Goal: Task Accomplishment & Management: Use online tool/utility

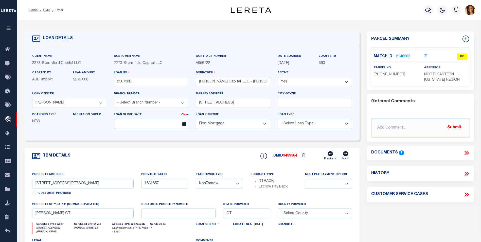
select select "200"
select select "84862"
select select "10"
select select "NonEscrow"
select select
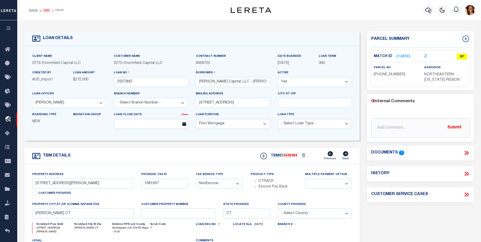
click at [46, 10] on link "OMS" at bounding box center [46, 10] width 7 height 3
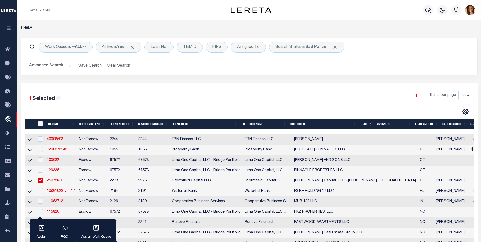
click at [34, 12] on ol "Home OMS" at bounding box center [39, 10] width 29 height 11
click at [35, 11] on link "Home" at bounding box center [33, 10] width 9 height 3
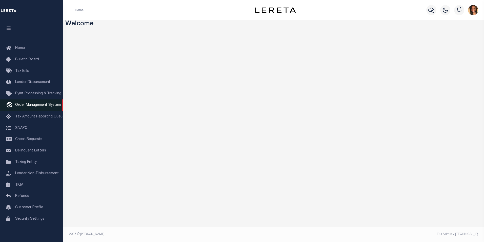
click at [37, 107] on span "Order Management System" at bounding box center [38, 105] width 46 height 4
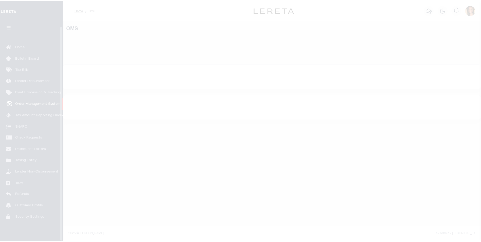
scroll to position [5, 0]
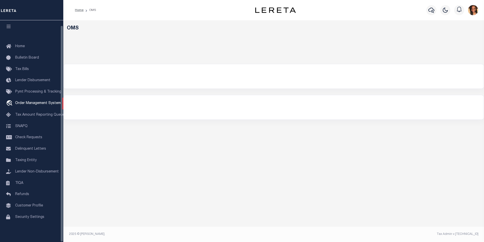
select select "200"
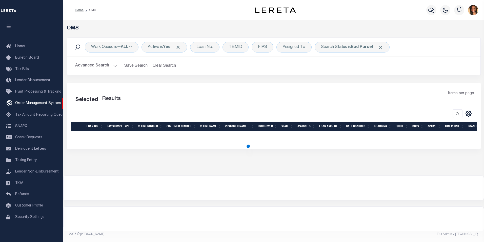
select select "200"
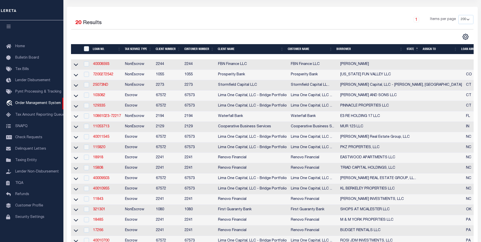
scroll to position [76, 0]
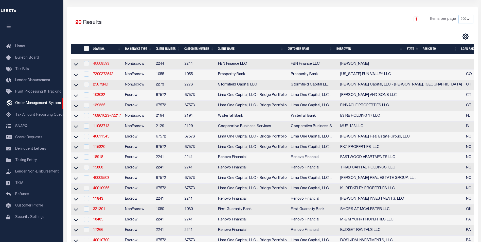
click at [98, 64] on link "40008593" at bounding box center [101, 64] width 16 height 4
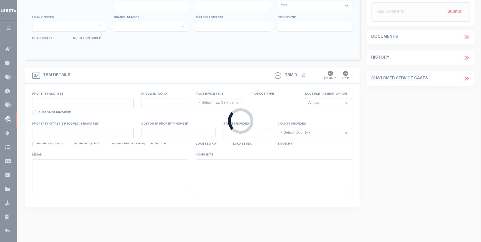
type input "40008593"
type input "[PERSON_NAME]"
select select
select select "10"
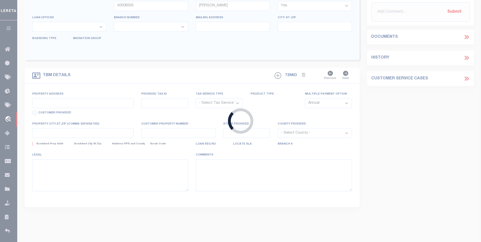
select select "NonEscrow"
select select "14078"
select select "7651"
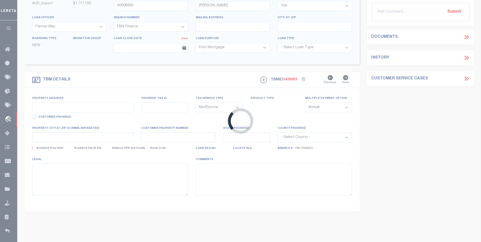
type input "1134400004"
select select
type input "BOYER IA 51448"
type input "FBN"
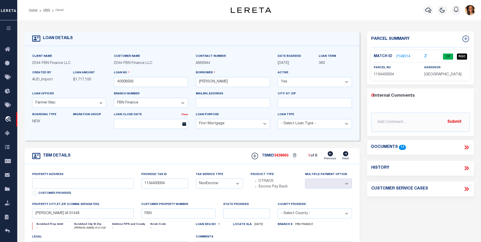
click at [407, 56] on link "2148514" at bounding box center [403, 56] width 14 height 5
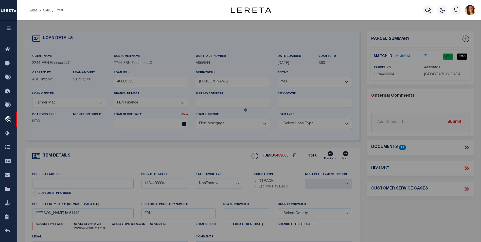
checkbox input "false"
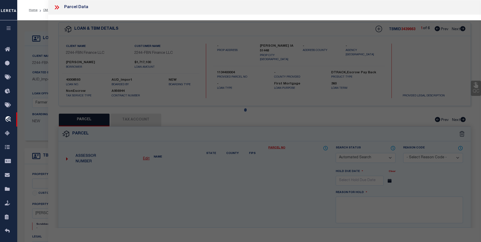
select select "CP"
type input "TRIPLE J JESS LLC"
select select "AGW"
select select "LEG"
type input "BOYER IA 51448"
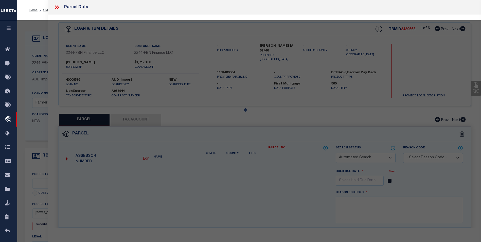
type textarea "34 83 41 SE SE"
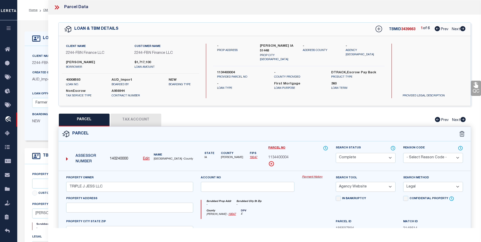
click at [55, 9] on icon at bounding box center [56, 7] width 2 height 4
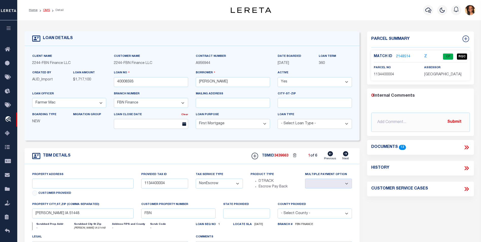
click at [47, 11] on link "OMS" at bounding box center [46, 10] width 7 height 3
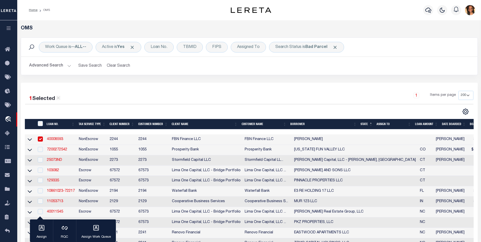
click at [41, 140] on input "checkbox" at bounding box center [40, 138] width 5 height 5
checkbox input "false"
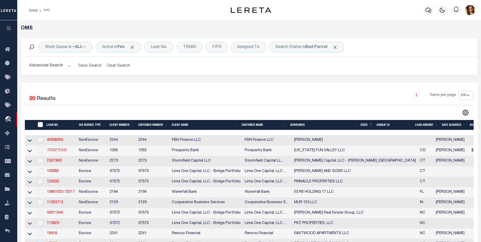
click at [57, 150] on link "7200272542" at bounding box center [57, 150] width 20 height 4
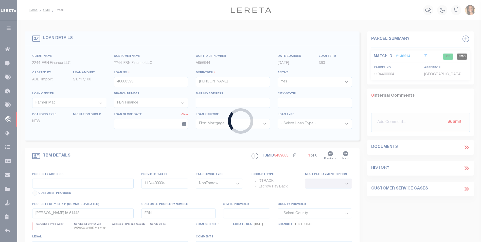
type input "7200272542"
type input "COLORADO FUN VALLEY LLC"
select select
type input "36000 HWY 160"
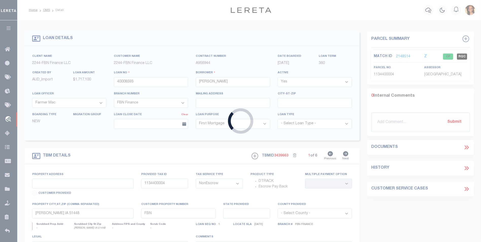
type input "SOUTH FORK CO 81154"
select select "400"
type input "36000 US ROUTE 160 SOUTH"
type input "FORK, CO"
type input "CO"
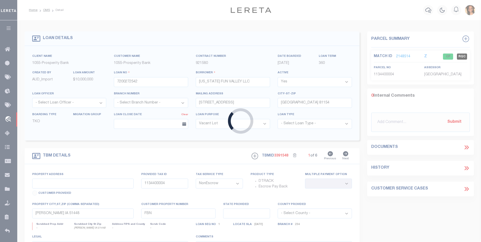
type textarea "FLDT 36000 US ROUTE 160 SOUTH FORK CO 81154"
select select "4000"
select select "2"
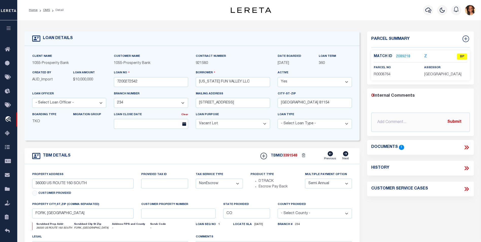
click at [402, 54] on p "2089218" at bounding box center [403, 57] width 14 height 6
click at [402, 55] on link "2089218" at bounding box center [403, 56] width 14 height 5
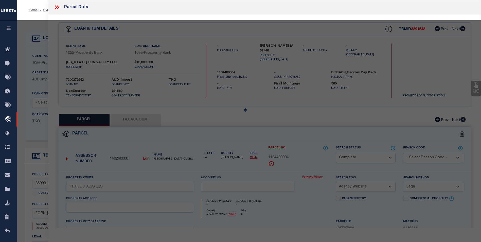
select select "AS"
select select
checkbox input "false"
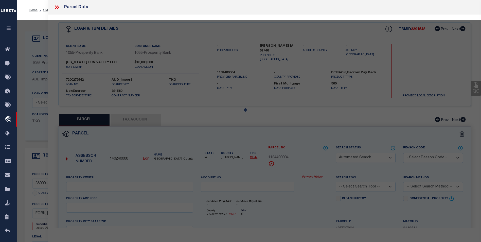
select select "BP"
type input "COLORADO FUN VALLEY LLC"
select select "AGW"
select select
type input "36000 HWY 160"
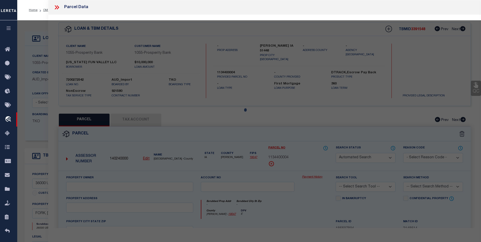
checkbox input "false"
type input "CO"
type textarea "Section: 19 Township: 39 Range: 3 FR TRACT 54 SEC 19-39-3 FORMERLY DES AS: SE4N…"
type textarea "parcel not in Rio Blanco County"
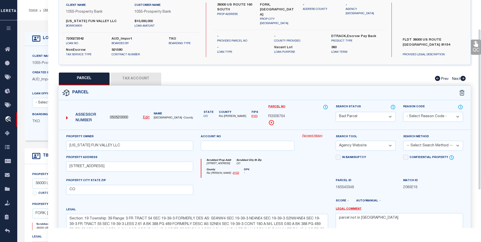
scroll to position [18, 0]
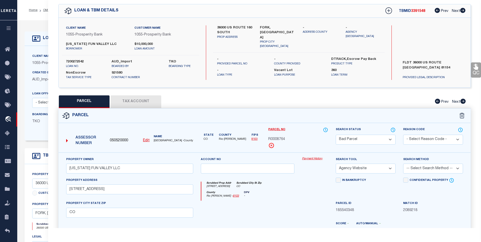
click at [138, 104] on button "Tax Account" at bounding box center [135, 101] width 51 height 13
select select "100"
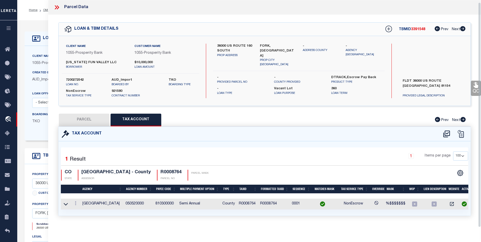
scroll to position [3, 0]
click at [88, 118] on button "PARCEL" at bounding box center [84, 120] width 51 height 13
select select "AS"
select select
checkbox input "false"
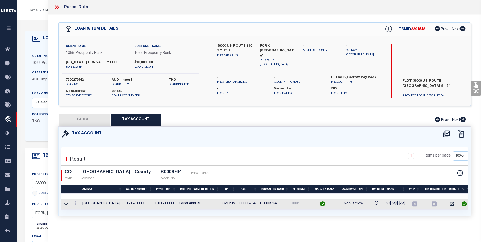
checkbox input "false"
select select "BP"
type input "COLORADO FUN VALLEY LLC"
select select "AGW"
select select
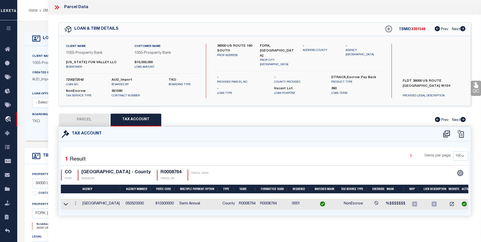
type input "36000 HWY 160"
checkbox input "false"
type input "CO"
type textarea "Section: 19 Township: 39 Range: 3 FR TRACT 54 SEC 19-39-3 FORMERLY DES AS: SE4N…"
type textarea "parcel not in Rio Blanco County"
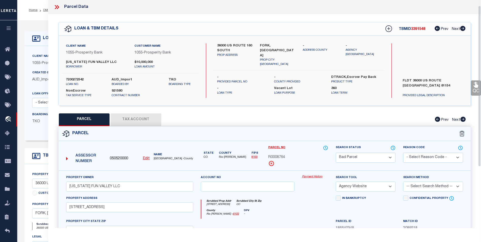
scroll to position [0, 0]
click at [60, 8] on div at bounding box center [58, 7] width 11 height 7
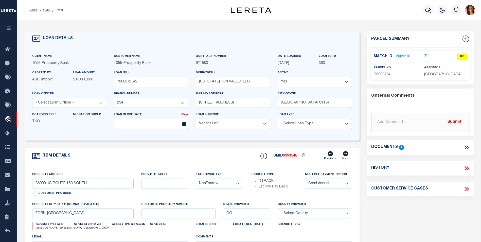
click at [467, 147] on icon at bounding box center [466, 147] width 7 height 7
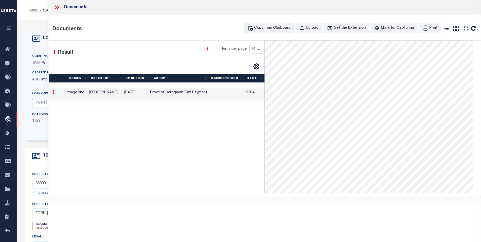
click at [58, 7] on icon at bounding box center [56, 7] width 7 height 7
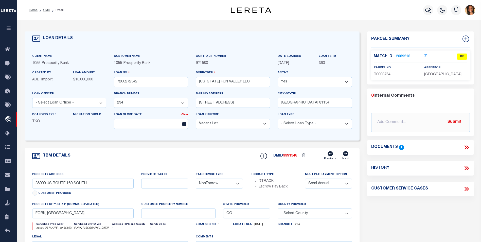
click at [400, 54] on link "2089218" at bounding box center [403, 56] width 14 height 5
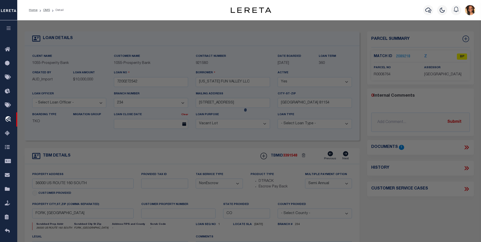
select select "AS"
select select
checkbox input "false"
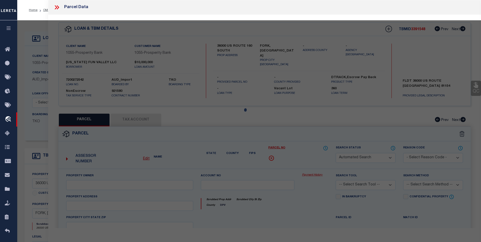
select select "BP"
type input "COLORADO FUN VALLEY LLC"
select select "AGW"
select select
type input "36000 HWY 160"
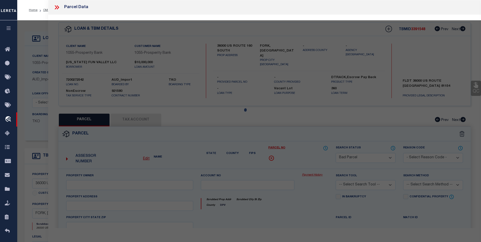
checkbox input "false"
type input "CO"
type textarea "Section: 19 Township: 39 Range: 3 FR TRACT 54 SEC 19-39-3 FORMERLY DES AS: SE4N…"
type textarea "parcel not in Rio Blanco County"
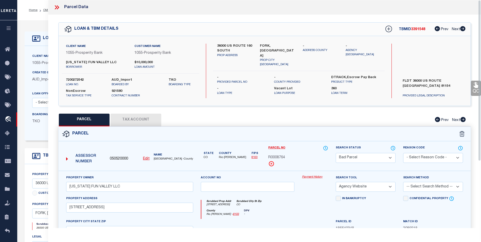
click at [56, 6] on icon at bounding box center [56, 7] width 7 height 7
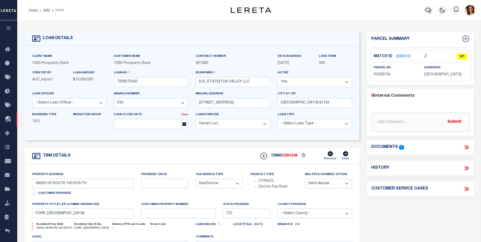
click at [468, 147] on icon at bounding box center [466, 147] width 7 height 7
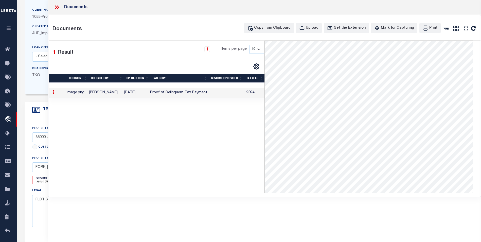
scroll to position [19, 0]
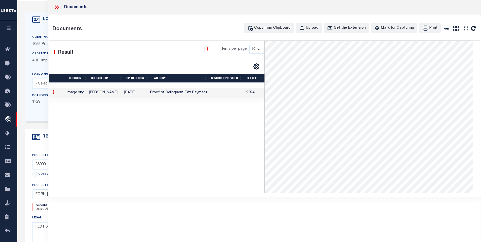
click at [55, 7] on icon at bounding box center [56, 7] width 7 height 7
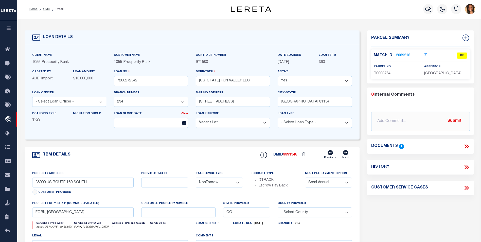
scroll to position [0, 0]
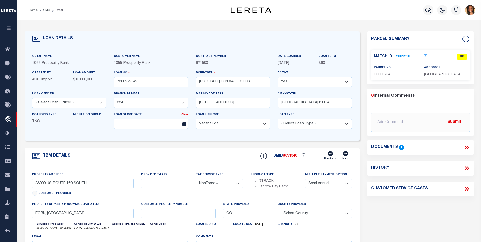
click at [401, 55] on link "2089218" at bounding box center [403, 56] width 14 height 5
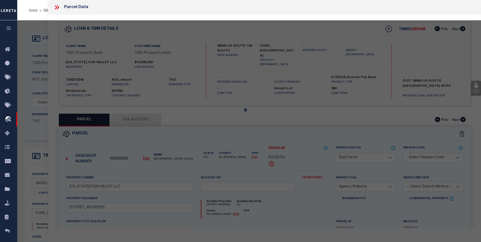
select select "AS"
select select
checkbox input "false"
select select "BP"
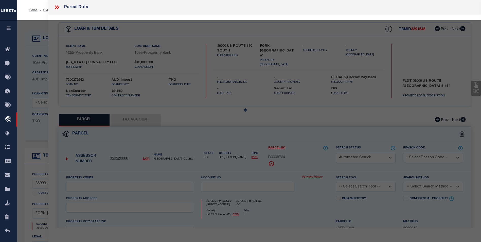
type input "COLORADO FUN VALLEY LLC"
select select "AGW"
select select
type input "36000 HWY 160"
checkbox input "false"
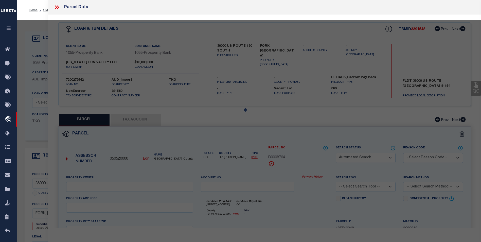
type input "CO"
type textarea "Section: 19 Township: 39 Range: 3 FR TRACT 54 SEC 19-39-3 FORMERLY DES AS: SE4N…"
type textarea "parcel not in Rio Blanco County"
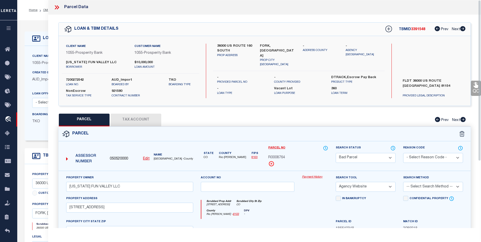
drag, startPoint x: 64, startPoint y: 9, endPoint x: 42, endPoint y: 10, distance: 21.6
click at [63, 9] on div "Parcel Data" at bounding box center [70, 7] width 35 height 7
click at [54, 8] on icon at bounding box center [56, 7] width 7 height 7
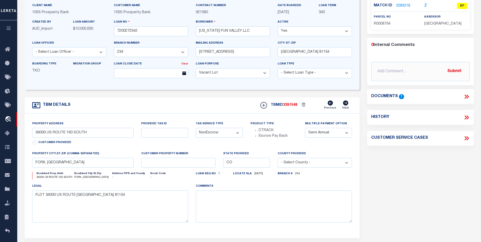
scroll to position [76, 0]
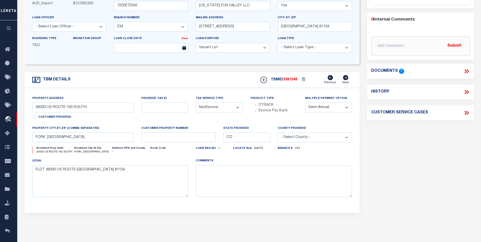
click at [464, 68] on icon at bounding box center [466, 71] width 7 height 7
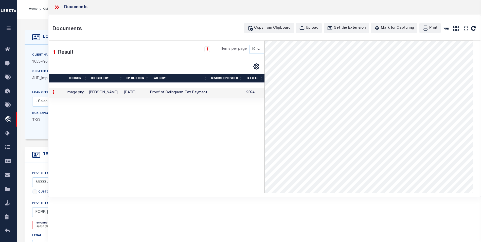
scroll to position [0, 0]
click at [56, 7] on icon at bounding box center [56, 7] width 2 height 4
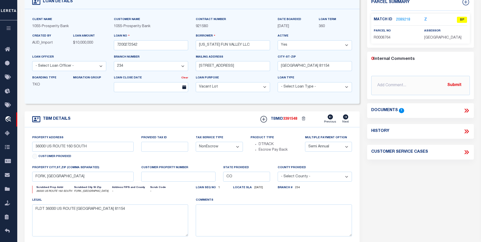
scroll to position [76, 0]
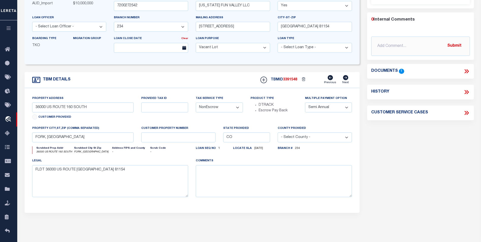
click at [469, 71] on icon at bounding box center [466, 71] width 7 height 7
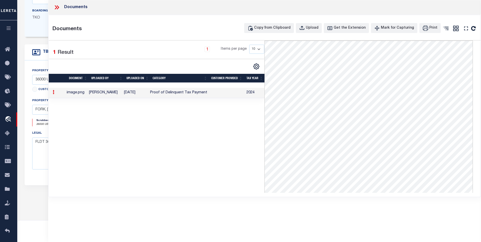
scroll to position [127, 0]
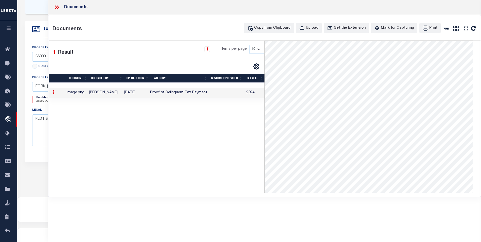
click at [57, 9] on icon at bounding box center [58, 7] width 2 height 4
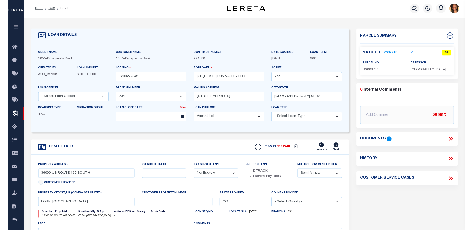
scroll to position [0, 0]
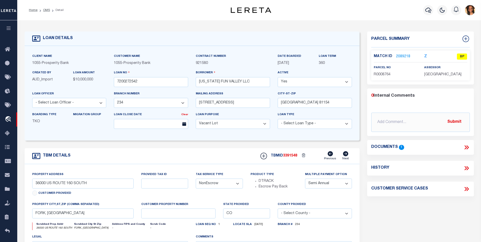
click at [408, 55] on link "2089218" at bounding box center [403, 56] width 14 height 5
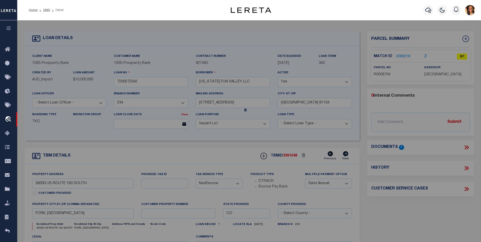
select select "AS"
select select
checkbox input "false"
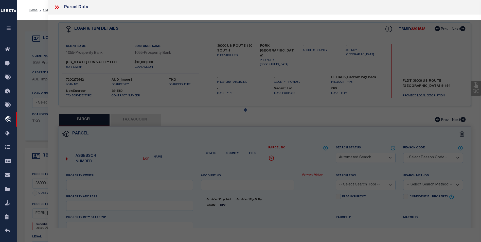
select select "BP"
type input "COLORADO FUN VALLEY LLC"
select select "AGW"
select select
type input "36000 HWY 160"
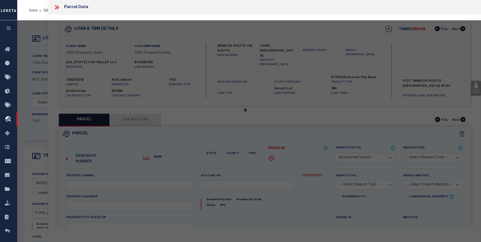
checkbox input "false"
type input "CO"
type textarea "Section: 19 Township: 39 Range: 3 FR TRACT 54 SEC 19-39-3 FORMERLY DES AS: SE4N…"
type textarea "parcel not in Rio Blanco County"
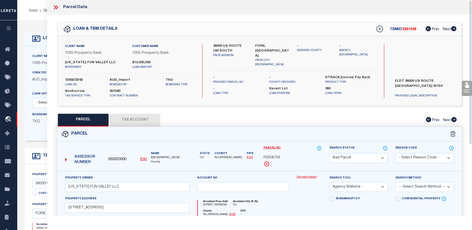
click at [56, 8] on icon at bounding box center [55, 7] width 7 height 7
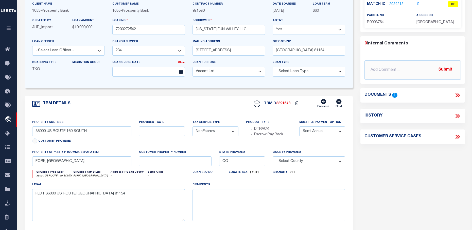
scroll to position [101, 0]
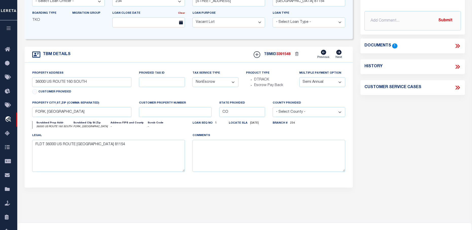
click at [454, 44] on icon at bounding box center [457, 46] width 7 height 7
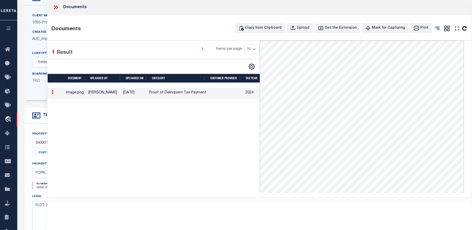
scroll to position [6, 0]
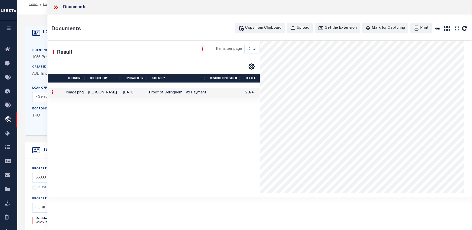
click at [54, 10] on icon at bounding box center [55, 7] width 7 height 7
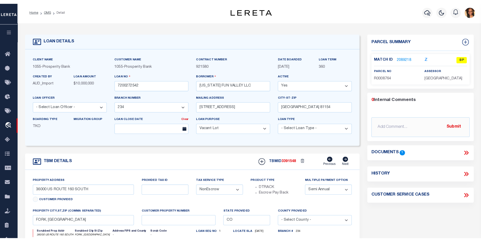
scroll to position [0, 0]
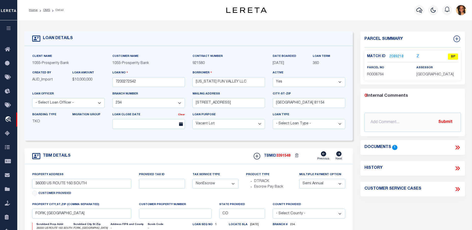
click at [455, 148] on icon at bounding box center [456, 147] width 2 height 4
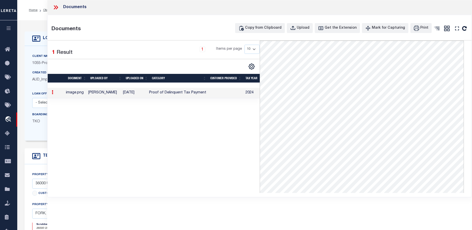
click at [55, 8] on icon at bounding box center [55, 7] width 2 height 4
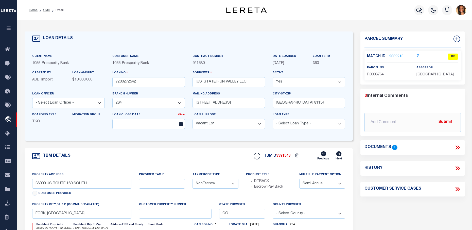
click at [393, 57] on link "2089218" at bounding box center [396, 56] width 14 height 5
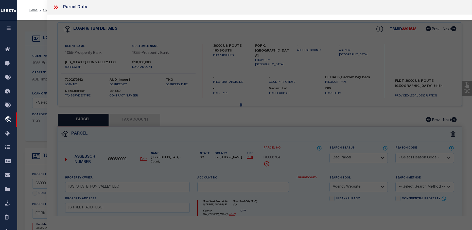
select select "AS"
select select
checkbox input "false"
select select "BP"
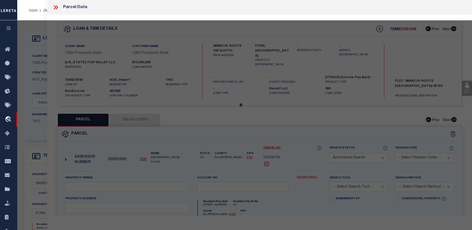
type input "COLORADO FUN VALLEY LLC"
select select "AGW"
select select
type input "36000 HWY 160"
checkbox input "false"
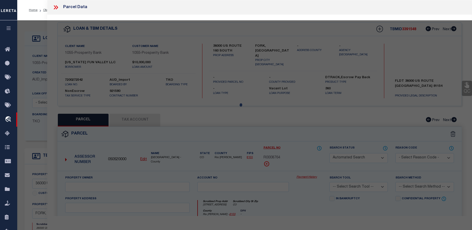
type input "CO"
type textarea "Section: 19 Township: 39 Range: 3 FR TRACT 54 SEC 19-39-3 FORMERLY DES AS: SE4N…"
type textarea "parcel not in Rio Blanco County"
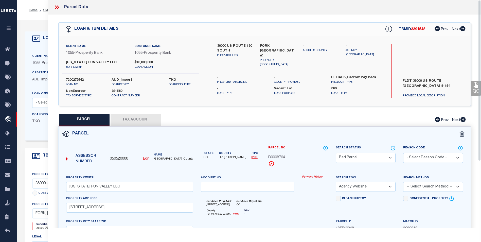
click at [57, 7] on icon at bounding box center [56, 7] width 7 height 7
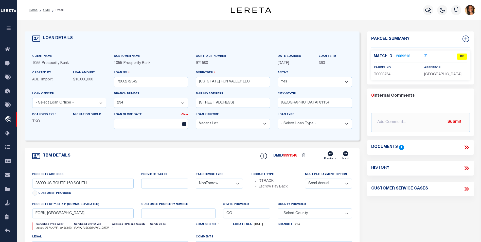
click at [463, 146] on icon at bounding box center [466, 147] width 7 height 7
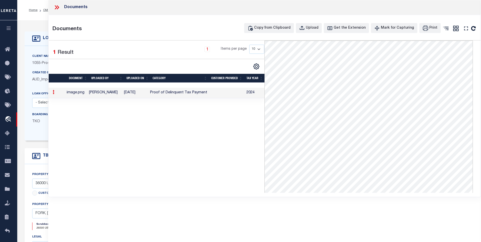
click at [55, 7] on icon at bounding box center [56, 7] width 7 height 7
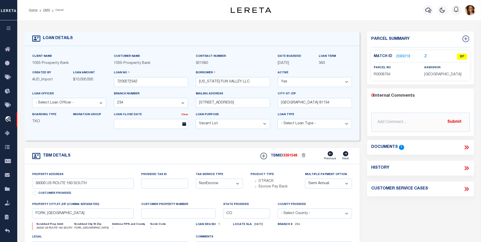
click at [403, 55] on link "2089218" at bounding box center [403, 56] width 14 height 5
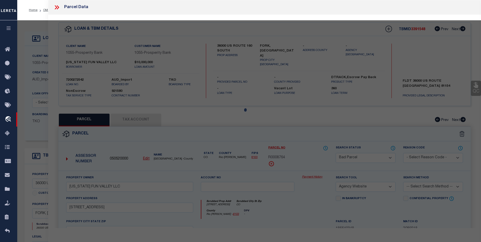
select select "AS"
select select
checkbox input "false"
select select "BP"
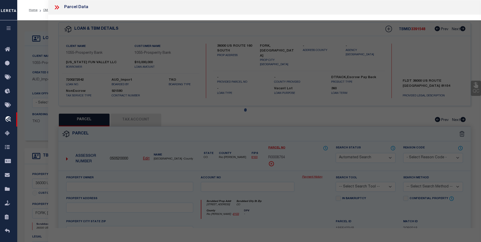
type input "COLORADO FUN VALLEY LLC"
select select "AGW"
select select
type input "36000 HWY 160"
checkbox input "false"
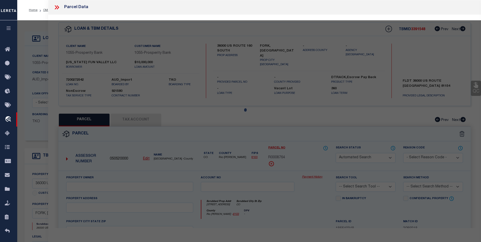
type input "CO"
type textarea "Section: 19 Township: 39 Range: 3 FR TRACT 54 SEC 19-39-3 FORMERLY DES AS: SE4N…"
type textarea "parcel not in Rio Blanco County"
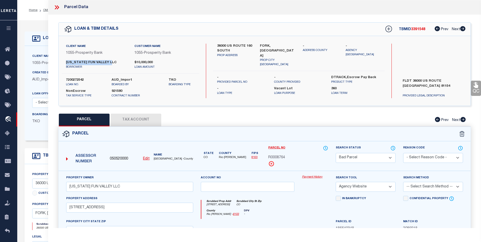
drag, startPoint x: 113, startPoint y: 61, endPoint x: 66, endPoint y: 63, distance: 47.1
click at [66, 63] on label "COLORADO FUN VALLEY LLC" at bounding box center [96, 62] width 61 height 5
copy label "COLORADO FUN VALLEY LLC"
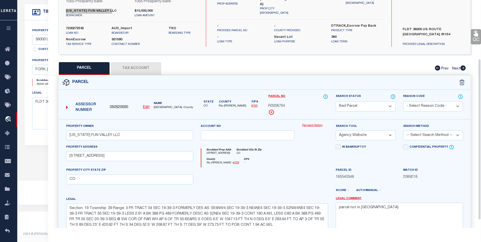
scroll to position [94, 0]
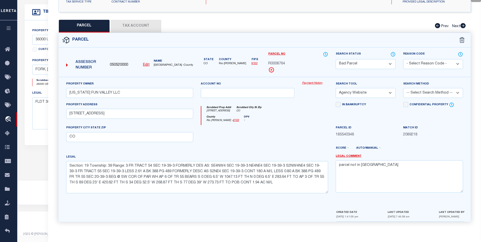
click at [144, 27] on button "Tax Account" at bounding box center [135, 26] width 51 height 13
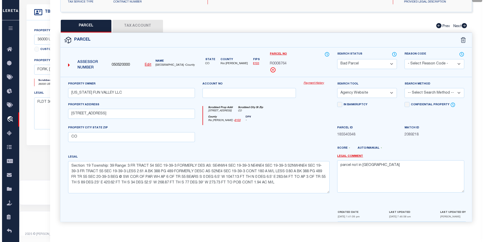
scroll to position [0, 0]
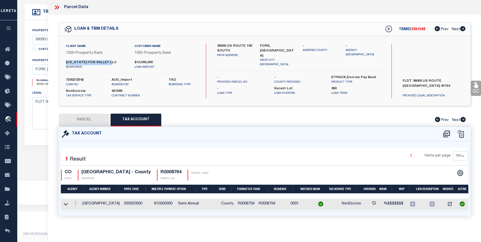
select select "100"
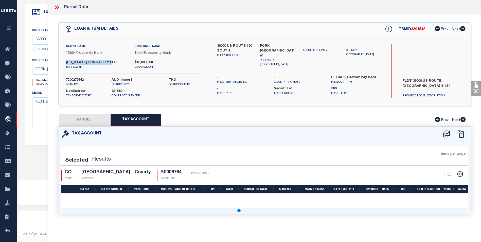
select select "100"
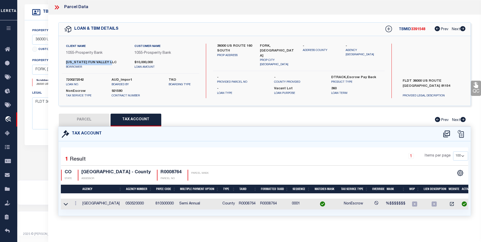
click at [83, 116] on button "PARCEL" at bounding box center [84, 120] width 51 height 13
select select "AS"
select select
checkbox input "false"
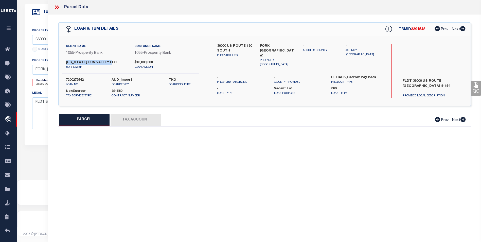
select select "BP"
type input "COLORADO FUN VALLEY LLC"
select select "AGW"
select select
type input "36000 HWY 160"
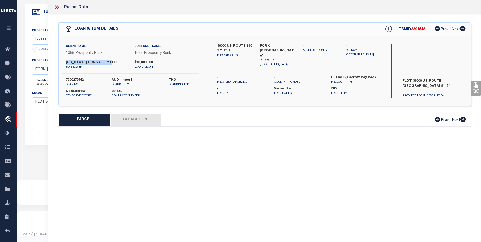
checkbox input "false"
type input "CO"
type textarea "Section: 19 Township: 39 Range: 3 FR TRACT 54 SEC 19-39-3 FORMERLY DES AS: SE4N…"
type textarea "parcel not in Rio Blanco County"
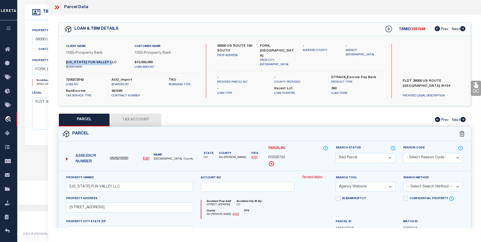
click at [147, 160] on u "Edit" at bounding box center [146, 159] width 7 height 4
type input "050520000"
type input "R0008764"
select select "BP"
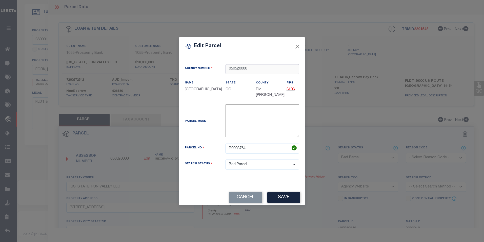
click at [253, 73] on input "050520000" at bounding box center [263, 69] width 74 height 10
click at [248, 69] on input "050520000" at bounding box center [263, 69] width 74 height 10
drag, startPoint x: 249, startPoint y: 68, endPoint x: 222, endPoint y: 70, distance: 27.4
click at [222, 70] on div "050520000" at bounding box center [262, 69] width 81 height 10
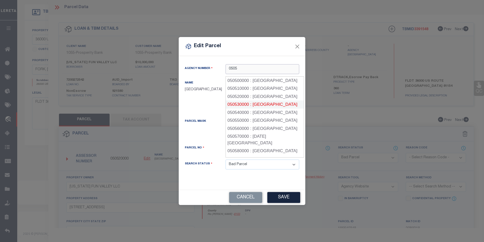
click at [247, 103] on div "050530000 : RIO GRANDE COUNTY" at bounding box center [265, 104] width 78 height 8
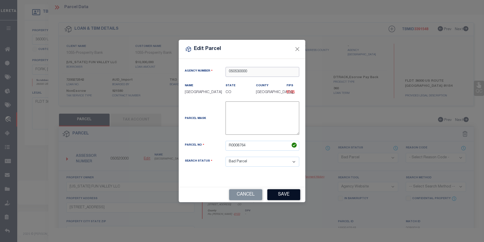
type input "050530000"
click at [286, 200] on button "Save" at bounding box center [284, 194] width 33 height 11
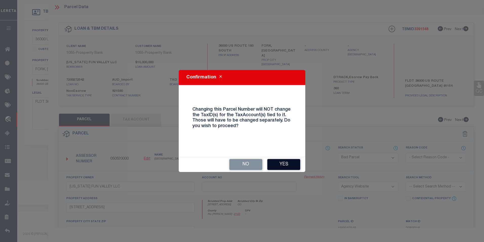
click at [289, 164] on button "Yes" at bounding box center [284, 164] width 33 height 11
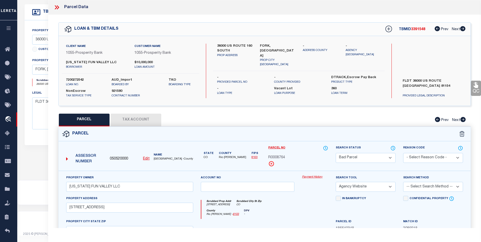
select select "BP"
select select
checkbox input "false"
type input "COLORADO FUN VALLEY LLC"
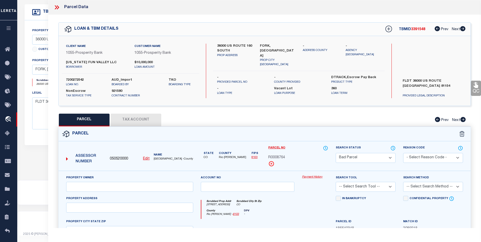
select select "AGW"
select select
click at [140, 120] on button "Tax Account" at bounding box center [135, 120] width 51 height 13
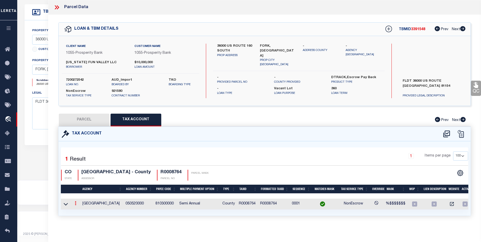
click at [73, 203] on link at bounding box center [76, 204] width 6 height 4
click at [80, 210] on icon "" at bounding box center [81, 211] width 4 height 4
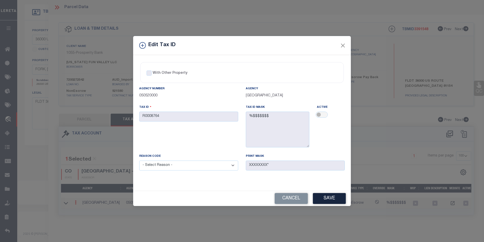
click at [186, 118] on div "Tax ID R0008764" at bounding box center [188, 112] width 99 height 17
click at [342, 47] on button "Close" at bounding box center [343, 45] width 7 height 7
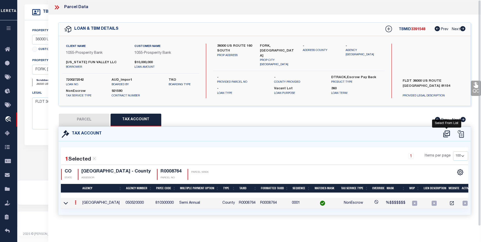
click at [445, 131] on icon at bounding box center [446, 133] width 7 height 7
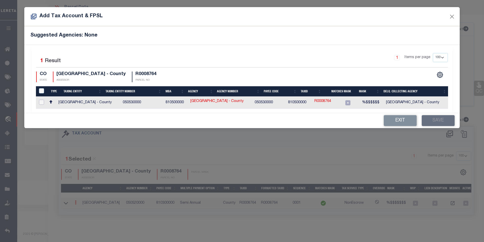
click at [42, 102] on input "checkbox" at bounding box center [41, 102] width 5 height 5
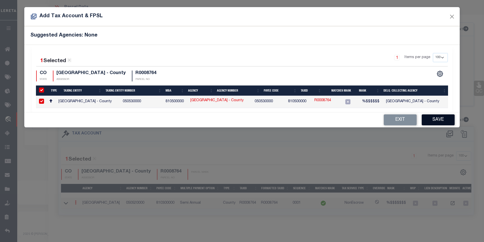
click at [442, 118] on button "Save" at bounding box center [438, 119] width 33 height 11
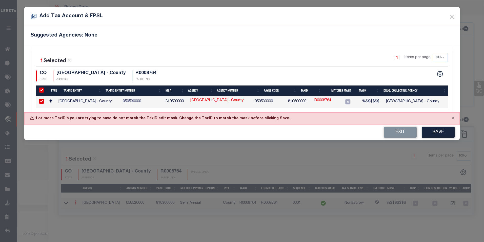
click at [323, 100] on link "R0008764" at bounding box center [323, 101] width 17 height 6
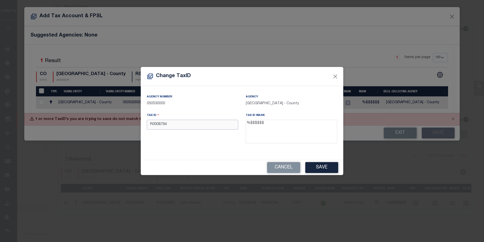
click at [154, 124] on input "R0008764" at bounding box center [192, 125] width 91 height 10
click at [315, 170] on button "Save" at bounding box center [322, 167] width 33 height 11
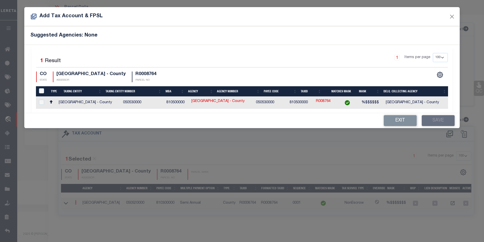
click at [39, 102] on div at bounding box center [42, 103] width 8 height 6
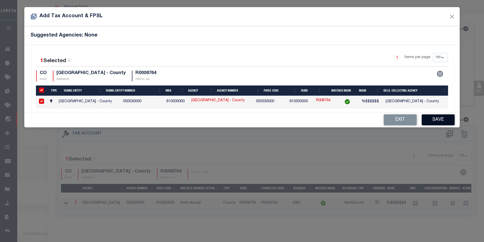
click at [442, 118] on button "Save" at bounding box center [438, 119] width 33 height 11
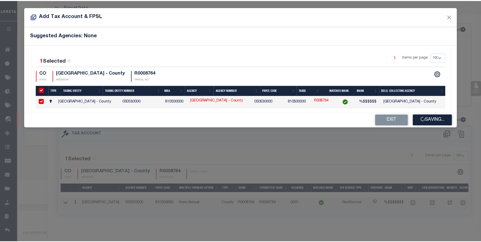
scroll to position [146, 0]
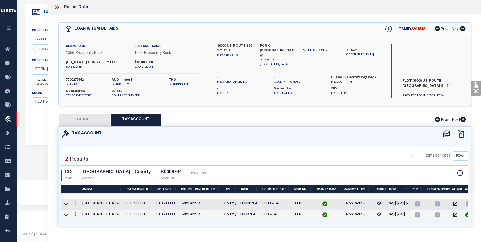
click at [76, 214] on icon at bounding box center [76, 214] width 2 height 4
click at [80, 222] on icon at bounding box center [81, 222] width 4 height 4
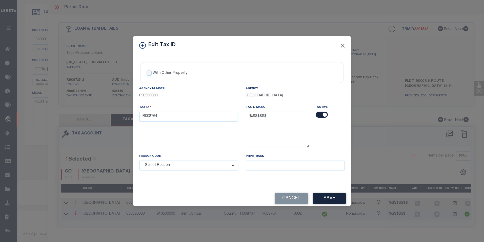
click at [344, 42] on button "Close" at bounding box center [343, 45] width 7 height 7
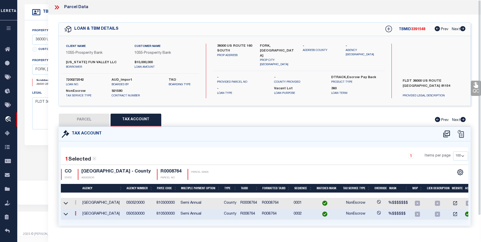
click at [73, 216] on div at bounding box center [76, 214] width 6 height 6
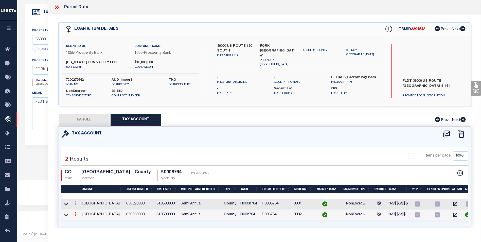
click at [75, 215] on icon at bounding box center [76, 214] width 2 height 4
click at [81, 222] on icon at bounding box center [81, 222] width 4 height 4
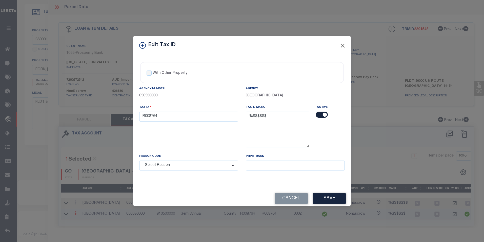
click at [341, 44] on button "Close" at bounding box center [343, 45] width 7 height 7
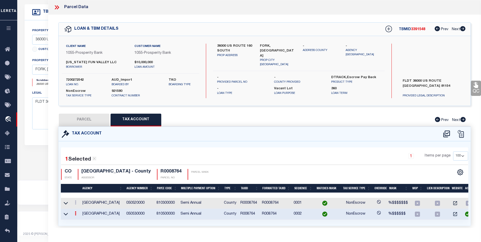
click at [96, 118] on button "PARCEL" at bounding box center [84, 120] width 51 height 13
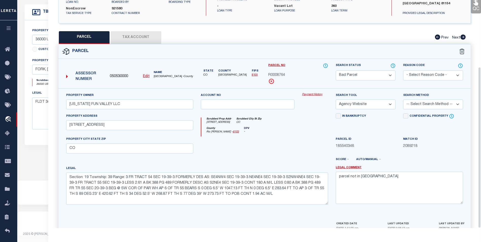
scroll to position [94, 0]
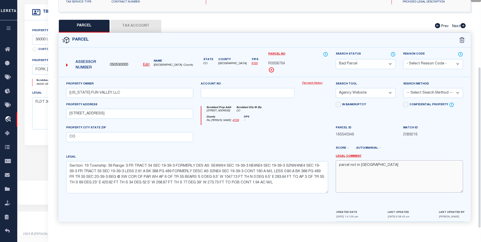
click at [393, 162] on textarea "parcel not in Rio Blanco County" at bounding box center [398, 176] width 127 height 32
click at [381, 92] on select "-- Select Search Tool -- 3rd Party Website Agency File Agency Website ATLS CNV-…" at bounding box center [365, 93] width 60 height 10
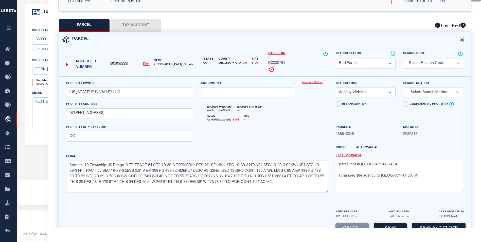
click at [363, 62] on select "Automated Search Bad Parcel Complete Duplicate Parcel High Dollar Reporting In …" at bounding box center [365, 64] width 60 height 10
click at [335, 59] on select "Automated Search Bad Parcel Complete Duplicate Parcel High Dollar Reporting In …" at bounding box center [365, 64] width 60 height 10
click at [379, 93] on select "-- Select Search Tool -- 3rd Party Website Agency File Agency Website ATLS CNV-…" at bounding box center [365, 92] width 60 height 10
click at [335, 87] on select "-- Select Search Tool -- 3rd Party Website Agency File Agency Website ATLS CNV-…" at bounding box center [365, 92] width 60 height 10
click at [414, 96] on select "-- Select Search Method -- Property Address Legal Liability Info Provided" at bounding box center [433, 92] width 60 height 10
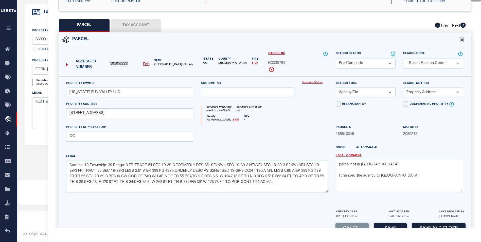
click at [403, 87] on select "-- Select Search Method -- Property Address Legal Liability Info Provided" at bounding box center [433, 92] width 60 height 10
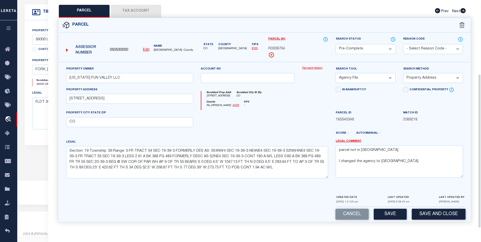
scroll to position [109, 0]
click at [391, 212] on button "Save" at bounding box center [389, 214] width 33 height 11
click at [388, 80] on select "-- Select Search Tool -- 3rd Party Website Agency File Agency Website ATLS CNV-…" at bounding box center [365, 78] width 60 height 10
click at [335, 73] on select "-- Select Search Tool -- 3rd Party Website Agency File Agency Website ATLS CNV-…" at bounding box center [365, 78] width 60 height 10
click at [383, 209] on button "Save" at bounding box center [389, 214] width 33 height 11
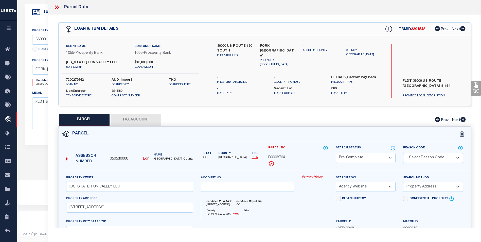
scroll to position [95, 0]
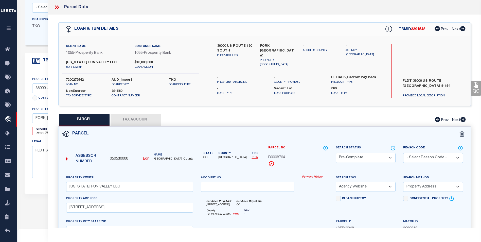
click at [119, 120] on button "Tax Account" at bounding box center [135, 120] width 51 height 13
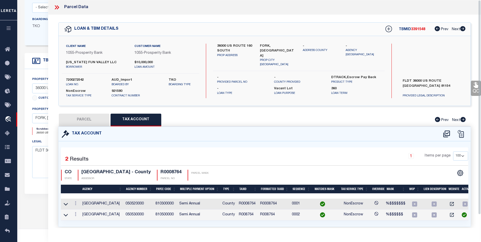
scroll to position [0, 0]
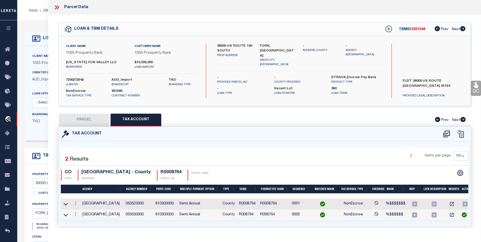
click at [53, 6] on icon at bounding box center [56, 7] width 7 height 7
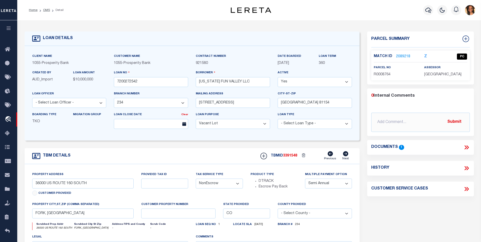
click at [46, 8] on li "OMS" at bounding box center [43, 10] width 12 height 5
click at [46, 11] on link "OMS" at bounding box center [46, 10] width 7 height 3
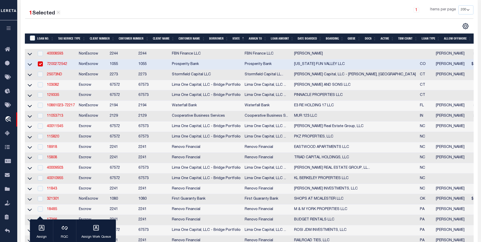
scroll to position [76, 0]
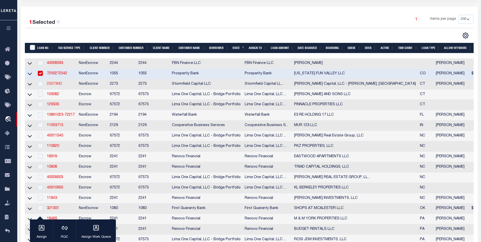
click at [54, 85] on link "25073ND" at bounding box center [54, 84] width 15 height 4
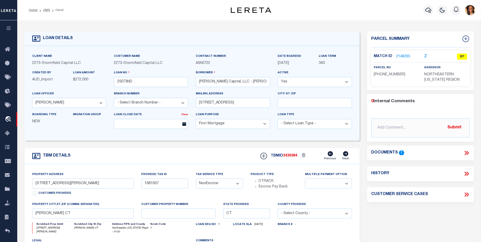
click at [406, 55] on link "2148265" at bounding box center [403, 56] width 14 height 5
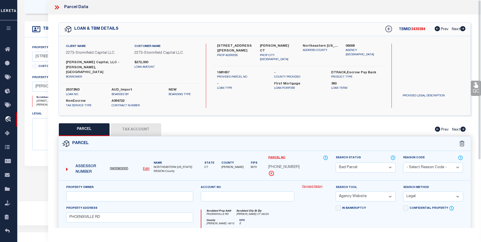
click at [57, 6] on icon at bounding box center [56, 7] width 7 height 7
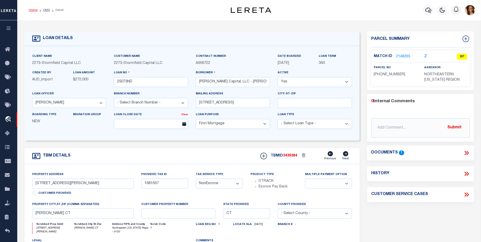
click at [36, 11] on link "Home" at bounding box center [33, 10] width 9 height 3
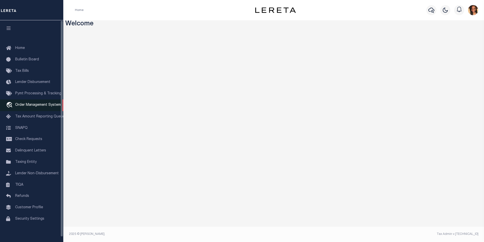
click at [32, 105] on span "Order Management System" at bounding box center [38, 105] width 46 height 4
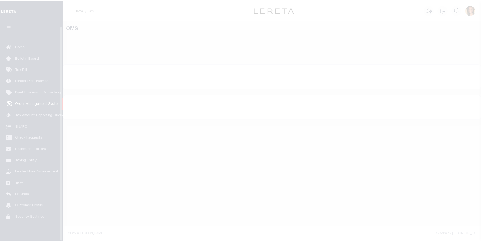
scroll to position [5, 0]
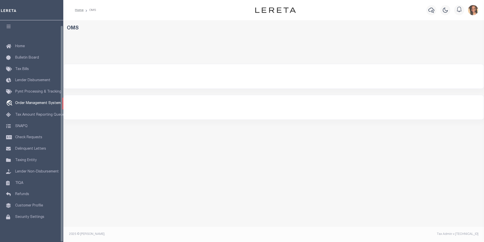
select select "200"
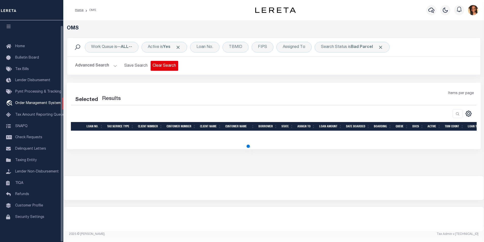
select select "200"
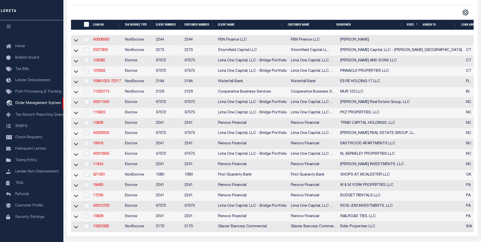
scroll to position [101, 0]
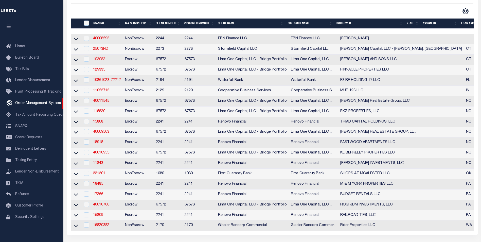
click at [100, 61] on link "103082" at bounding box center [99, 60] width 12 height 4
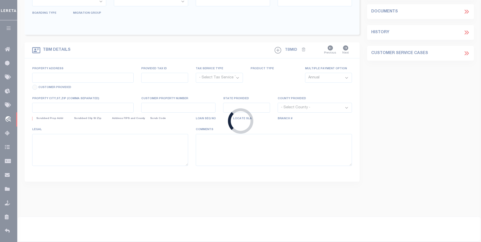
type input "103082"
type input "[PERSON_NAME] AND SONS LLC"
select select
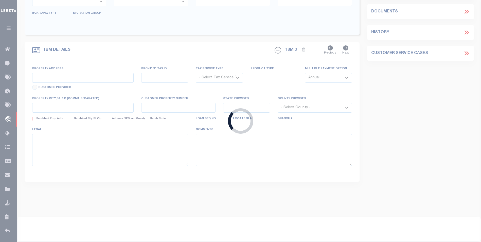
select select
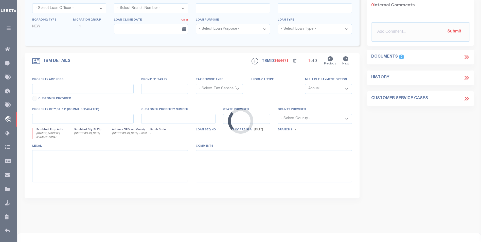
type input "132 RUSSELL STREET"
radio input "true"
select select "Escrow"
select select "2"
type input "NEW HAVEN CT 06513"
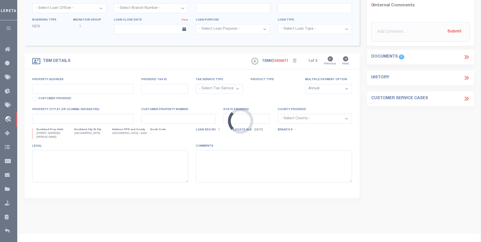
type input "103082-1"
type input "CT"
type textarea "COLLECTOR: ENTITY: PARCEL: 86"
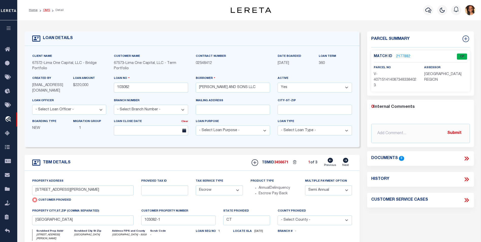
click at [47, 10] on link "OMS" at bounding box center [46, 10] width 7 height 3
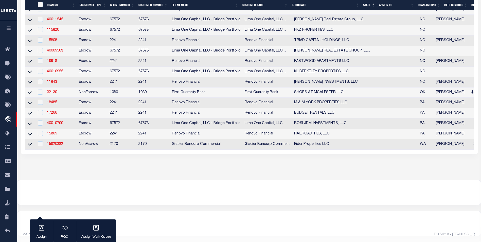
scroll to position [185, 0]
click at [58, 90] on link "321301" at bounding box center [53, 92] width 12 height 4
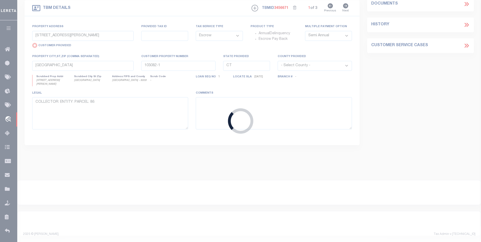
type input "321301"
type input "SHOPS AT MCALESTER LLC"
select select
select select "10"
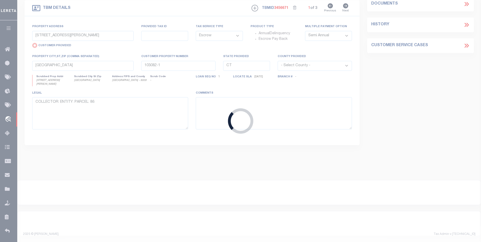
select select "NonEscrow"
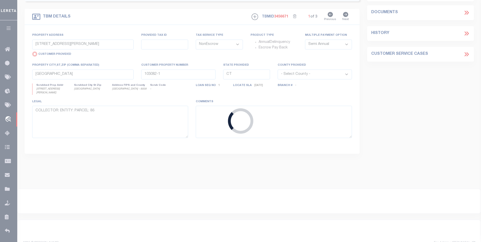
type input "SW CORNER OF S 14TH & US HWY 69"
radio input "false"
type input "0000-19-05N-15E-0-101-01"
select select
type input "MCALESTER OK 74501"
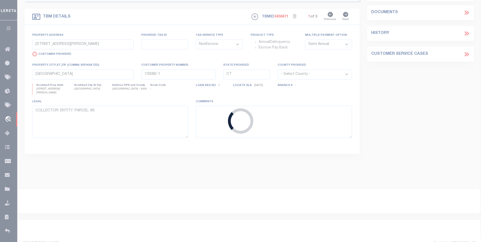
type input "206290819"
type input "OK"
select select
select select "7089"
select select "2525"
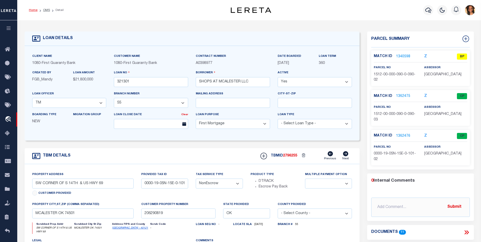
click at [31, 12] on link "Home" at bounding box center [33, 10] width 9 height 3
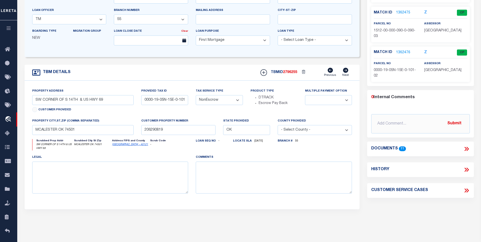
scroll to position [127, 0]
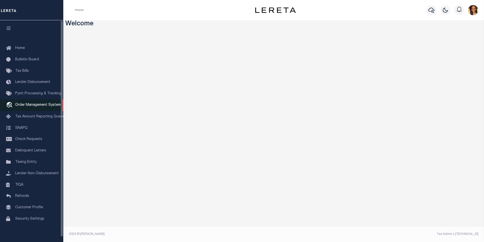
click at [45, 106] on span "Order Management System" at bounding box center [38, 105] width 46 height 4
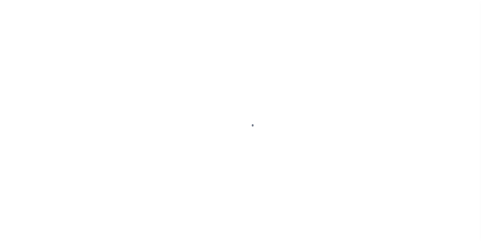
scroll to position [5, 0]
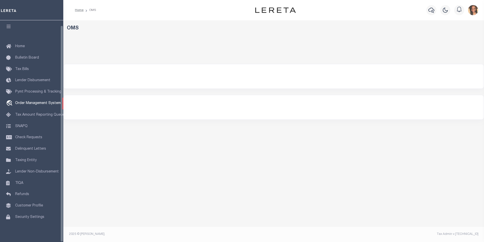
select select "200"
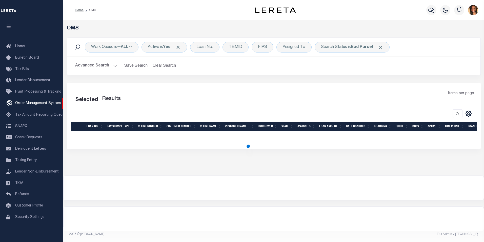
select select "200"
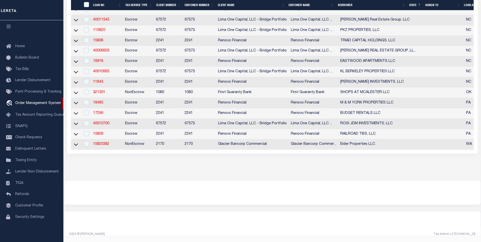
scroll to position [136, 0]
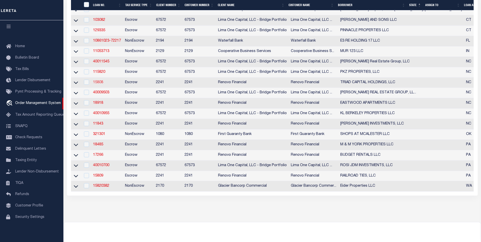
click at [97, 84] on link "15808" at bounding box center [98, 83] width 10 height 4
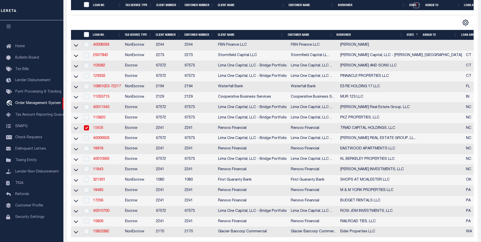
type input "15808"
type input "TRIAD CAPITAL HOLDINGS, LLC"
select select
type input "[STREET_ADDRESS][PERSON_NAME]"
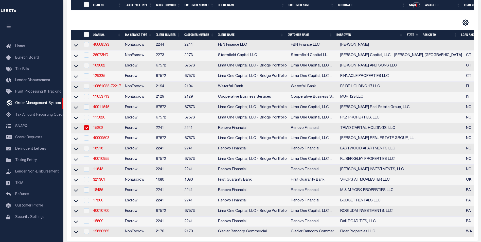
type input "Clemmons NC 27012"
select select "10"
select select "Escrow"
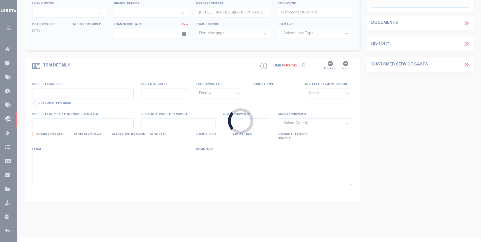
type input "[STREET_ADDRESS]"
select select
type input "[GEOGRAPHIC_DATA]"
type input "a0kUS000007MMAj"
type input "NC"
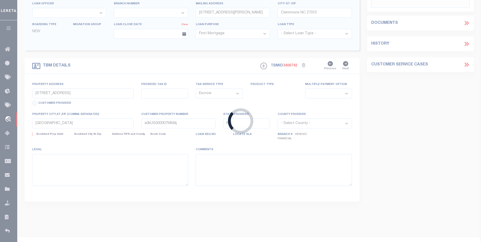
select select
type textarea "LEGAL REQUIRED"
type textarea "Liability Limited to Customer Provided Parcel"
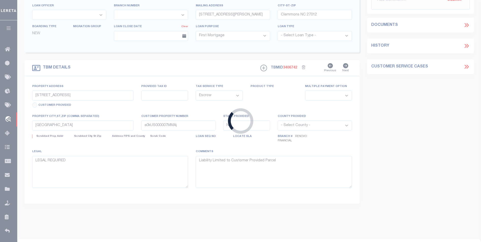
select select "14701"
select select "25066"
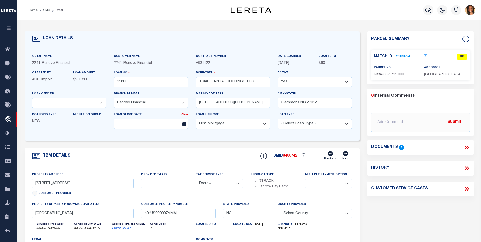
click at [397, 57] on link "2103654" at bounding box center [403, 56] width 14 height 5
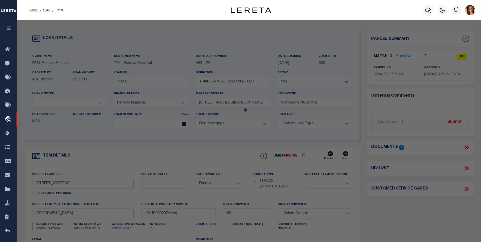
checkbox input "false"
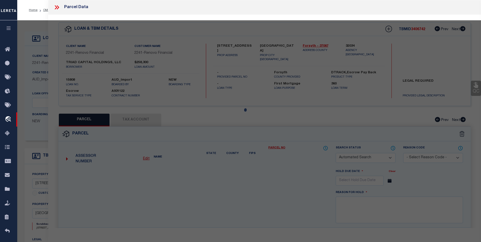
select select "BP"
type input "TRIAD CAPITAL HOLDINGS LLC"
select select "AGW"
select select
type input "[STREET_ADDRESS]"
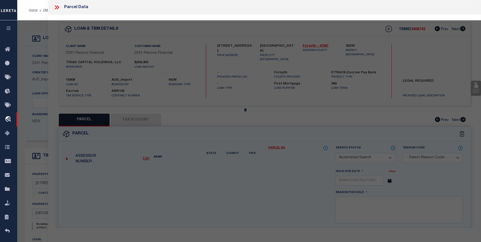
checkbox input "false"
type input "[GEOGRAPHIC_DATA]"
type textarea "SECURITY STORAGE LO:103A BL:0725 PL:79-169 BU:1"
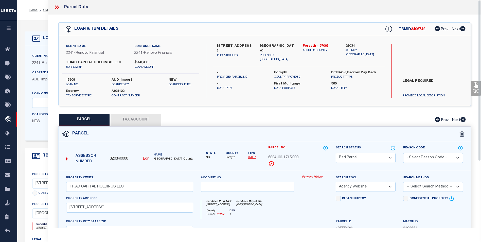
click at [58, 4] on icon at bounding box center [56, 7] width 7 height 7
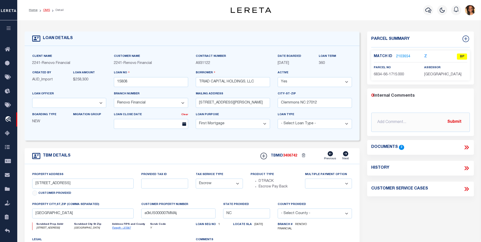
click at [49, 10] on link "OMS" at bounding box center [46, 10] width 7 height 3
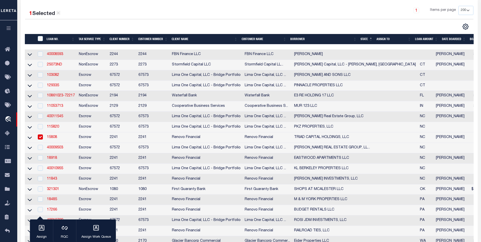
scroll to position [127, 0]
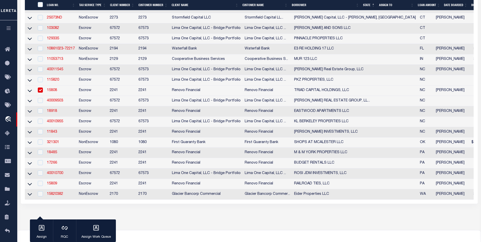
click at [43, 93] on td at bounding box center [40, 90] width 10 height 10
checkbox input "false"
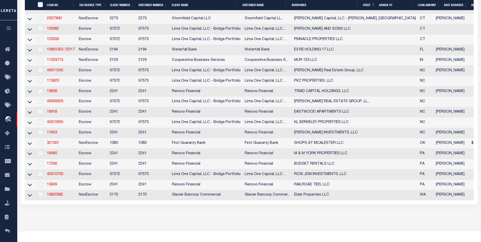
scroll to position [128, 0]
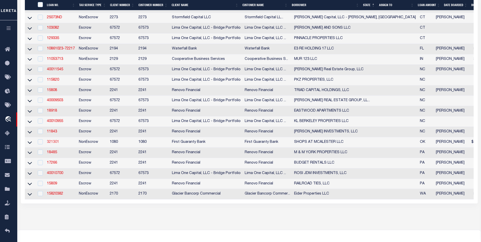
click at [55, 144] on link "321301" at bounding box center [53, 142] width 12 height 4
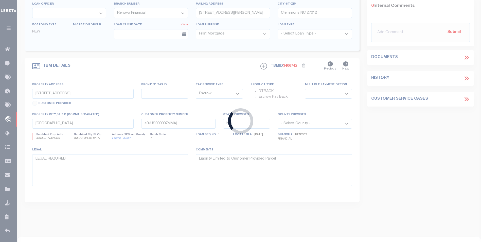
type input "321301"
type input "SHOPS AT MCALESTER LLC"
select select
select select "NonEscrow"
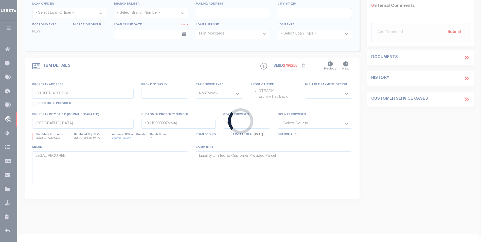
type input "SW CORNER OF S 14TH & US HWY 69"
type input "0000-19-05N-15E-0-101-01"
select select
type input "MCALESTER OK 74501"
type input "206290819"
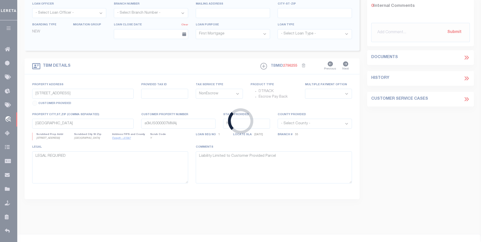
type input "OK"
select select
select select "7089"
select select "2525"
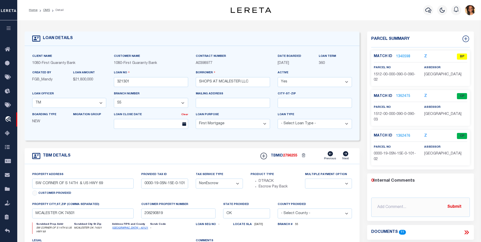
click at [404, 56] on link "1340598" at bounding box center [403, 56] width 14 height 5
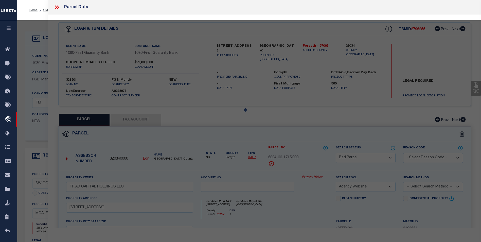
select select "AS"
select select
checkbox input "false"
select select "BP"
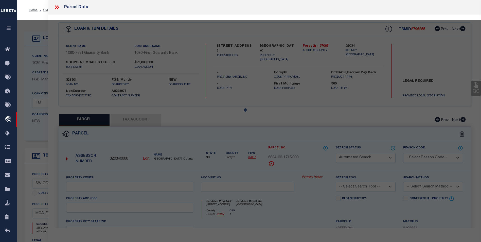
type input "SHOPS AT MCALESTER, LLC"
select select
type input "0 151209002 ,"
checkbox input "false"
type input "OK"
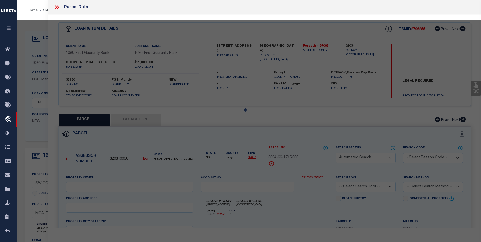
type textarea "THAT PT OF W 405' OF L 90 LYING S OF HWY 69 ROW TOWNSITE ADD #4"
type textarea "Parcel is Inactive"
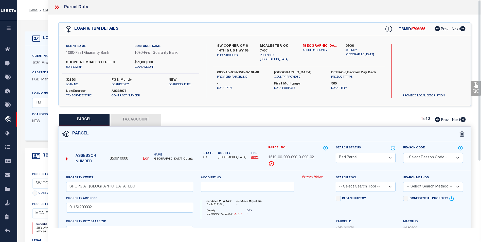
click at [54, 7] on icon at bounding box center [56, 7] width 7 height 7
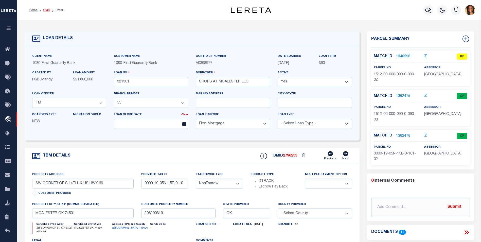
click at [49, 9] on link "OMS" at bounding box center [46, 10] width 7 height 3
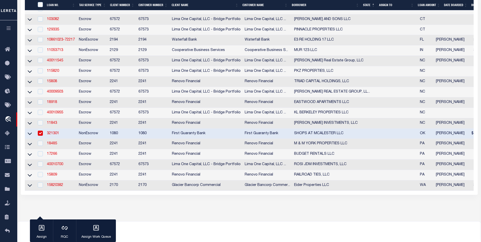
scroll to position [185, 0]
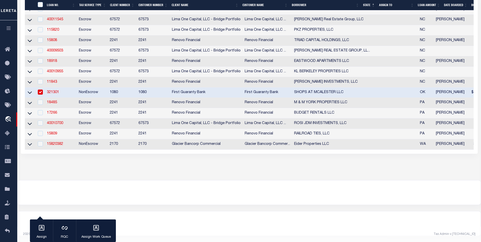
click at [38, 89] on input "checkbox" at bounding box center [40, 91] width 5 height 5
checkbox input "false"
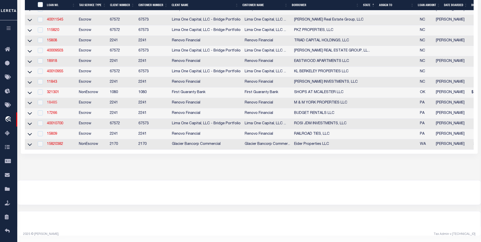
click at [55, 101] on link "18485" at bounding box center [52, 103] width 10 height 4
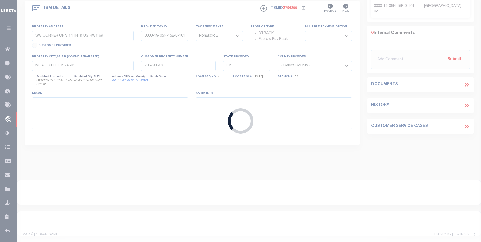
type input "18485"
type input "M & M YORK PROPERTIES LLC"
select select
type input "4637 Fahringer Dr"
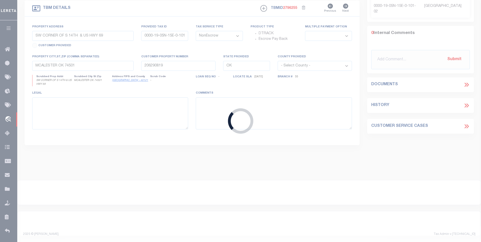
type input "Hellam PA 17406"
select select "Escrow"
type input "536 North George Street"
select select
type input "York, PA 17404"
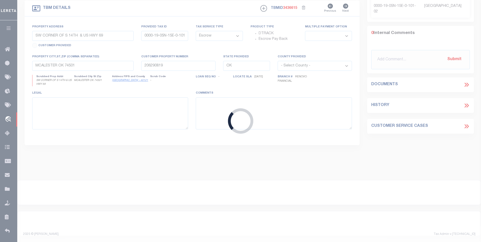
type input "a0kUS000009lfXB"
type input "PA"
select select
type textarea "LEGAL REQUIRED"
select select "14701"
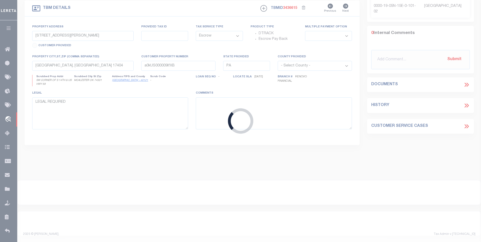
select select "25066"
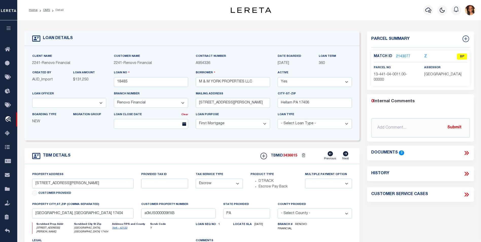
click at [399, 57] on link "2143077" at bounding box center [403, 56] width 14 height 5
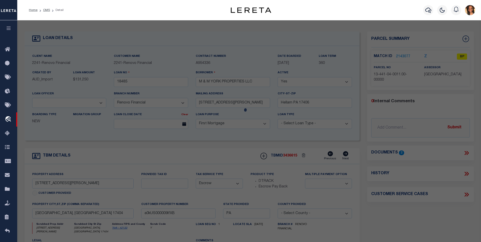
select select "AS"
checkbox input "false"
select select "BP"
type input "M&M YORK PROPERTIES LLC"
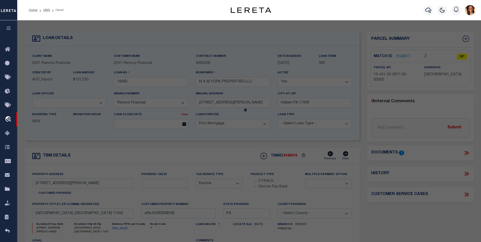
select select "AGW"
select select "LEG"
type input "536 N GEORGE ST"
type input "York, PA 17404"
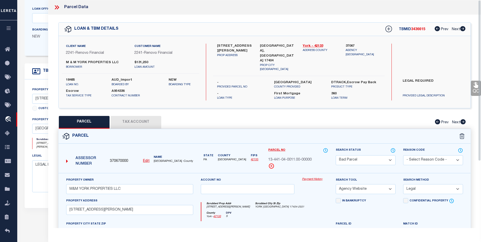
scroll to position [101, 0]
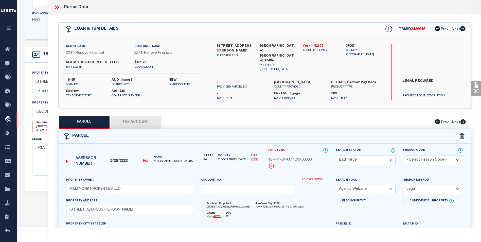
click at [147, 129] on div "Parcel" at bounding box center [265, 136] width 412 height 14
click at [146, 121] on button "Tax Account" at bounding box center [135, 122] width 51 height 13
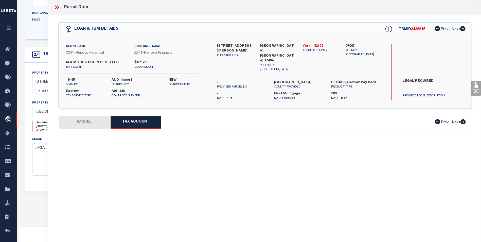
select select "100"
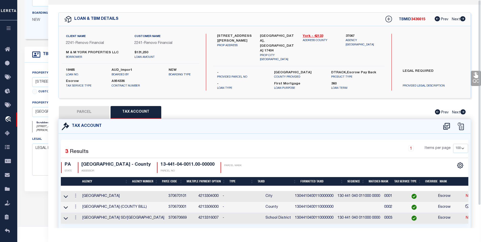
scroll to position [0, 0]
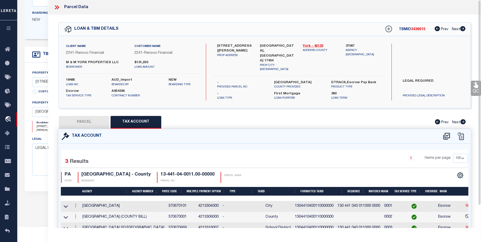
click at [53, 6] on icon at bounding box center [56, 7] width 7 height 7
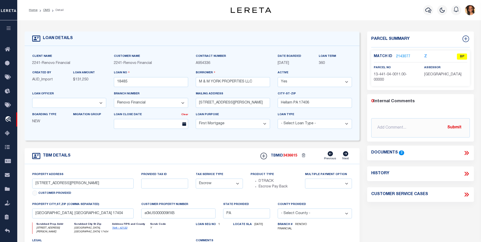
click at [398, 54] on link "2143077" at bounding box center [403, 56] width 14 height 5
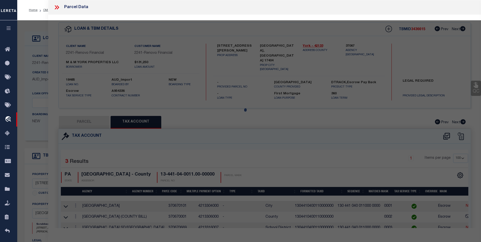
select select "AS"
select select
checkbox input "false"
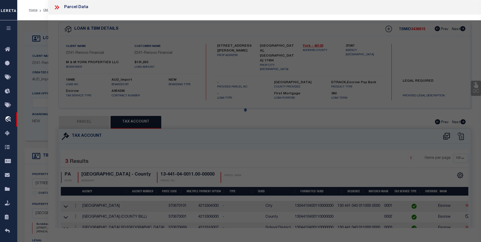
select select "BP"
type input "M&M YORK PROPERTIES LLC"
select select "AGW"
select select "LEG"
type input "536 N GEORGE ST"
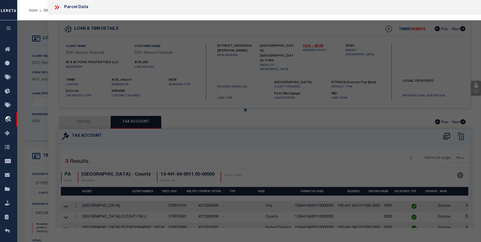
type input "York, PA 17404"
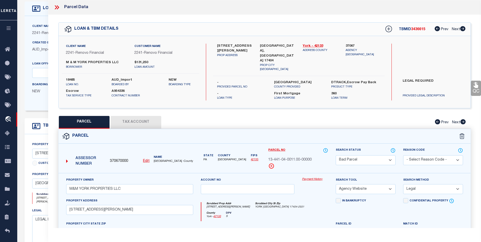
scroll to position [25, 0]
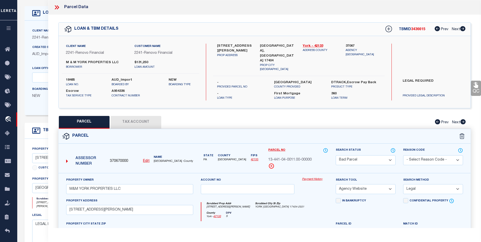
click at [137, 122] on button "Tax Account" at bounding box center [135, 122] width 51 height 13
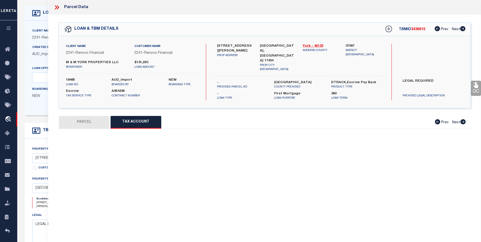
select select "100"
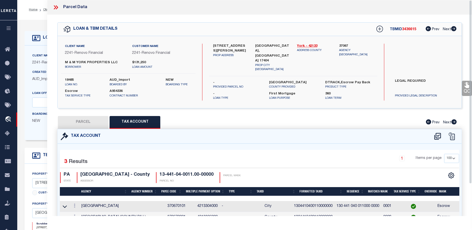
scroll to position [0, 0]
click at [89, 116] on button "PARCEL" at bounding box center [83, 122] width 51 height 13
select select "AS"
select select
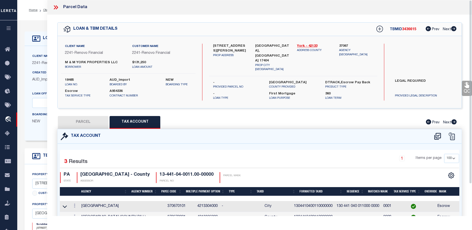
checkbox input "false"
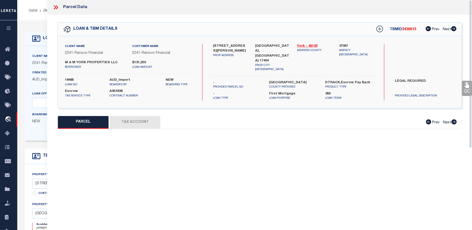
select select "BP"
type input "M&M YORK PROPERTIES LLC"
select select "AGW"
select select "LEG"
type input "536 N GEORGE ST"
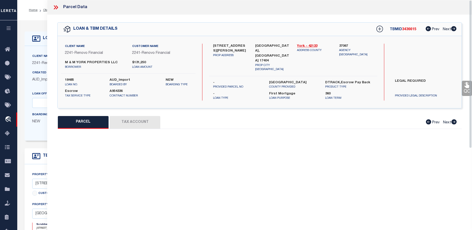
type input "York, PA 17404"
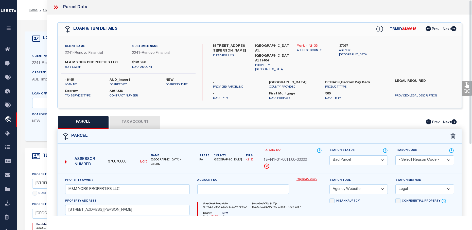
click at [311, 45] on link "York - 42133" at bounding box center [314, 46] width 34 height 5
click at [126, 116] on button "Tax Account" at bounding box center [134, 122] width 51 height 13
select select "100"
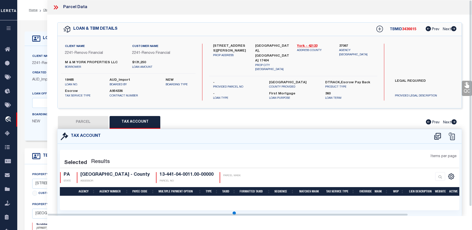
select select "100"
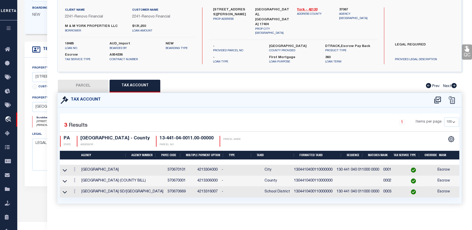
scroll to position [85, 0]
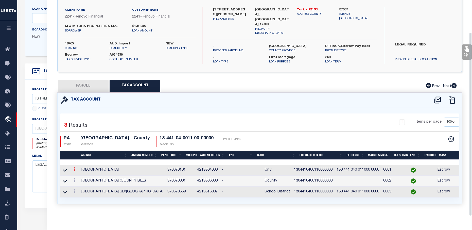
click at [75, 167] on icon at bounding box center [75, 169] width 2 height 4
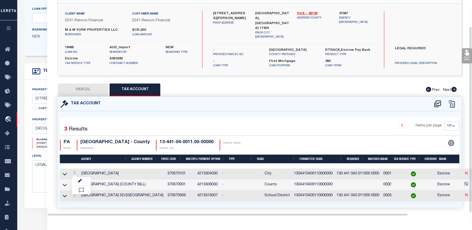
scroll to position [30, 0]
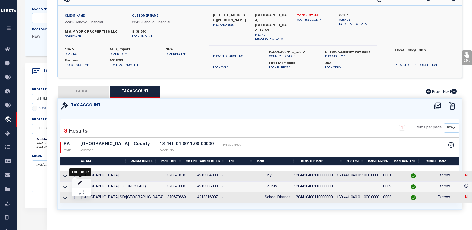
click at [79, 181] on icon "" at bounding box center [80, 183] width 4 height 4
type input "1304410400110000000"
type textarea "$$0$$$*&&&&&&&&&&&&&"
checkbox input "true"
type input "XXX XXX XXX XXXXXX XXXXX*"
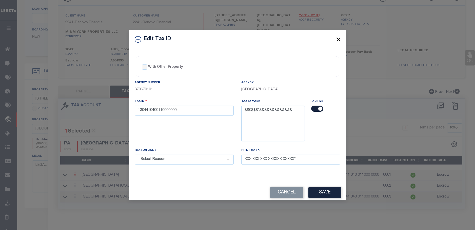
click at [340, 39] on button "Close" at bounding box center [338, 39] width 7 height 7
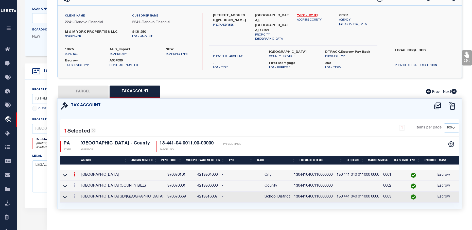
click at [74, 172] on icon at bounding box center [75, 174] width 2 height 4
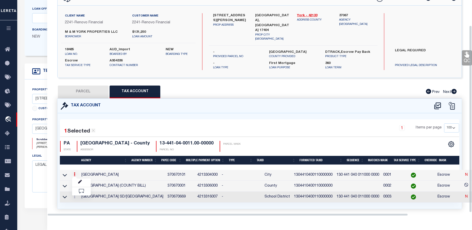
scroll to position [29, 0]
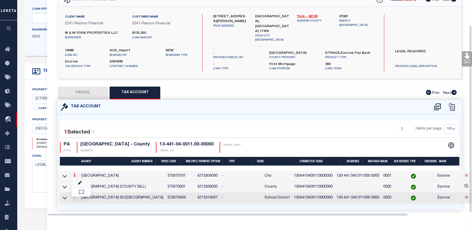
click at [82, 180] on link at bounding box center [81, 183] width 19 height 8
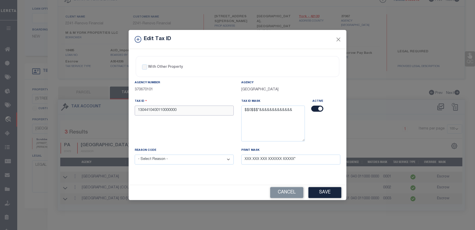
click at [150, 111] on input "1304410400110000000" at bounding box center [184, 110] width 99 height 10
type input "130441 0400110000000"
click at [235, 157] on div "Reason Code - Select Reason - 099 - Other (Provide additional detail) ACT - Age…" at bounding box center [184, 158] width 107 height 23
click at [229, 159] on select "- Select Reason - 099 - Other (Provide additional detail) ACT - Agency Changed …" at bounding box center [184, 159] width 99 height 10
select select "ACT"
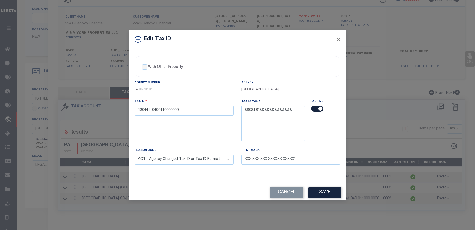
click at [135, 155] on select "- Select Reason - 099 - Other (Provide additional detail) ACT - Agency Changed …" at bounding box center [184, 159] width 99 height 10
click at [331, 192] on button "Save" at bounding box center [325, 192] width 33 height 11
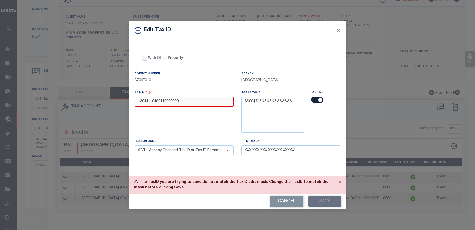
click at [154, 101] on input "130441 0400110000000" at bounding box center [184, 102] width 99 height 10
click at [153, 101] on input "130441 0400110000000" at bounding box center [184, 102] width 99 height 10
type input "130441 0400110000000"
click at [209, 152] on select "- Select Reason - 099 - Other (Provide additional detail) ACT - Agency Changed …" at bounding box center [184, 150] width 99 height 10
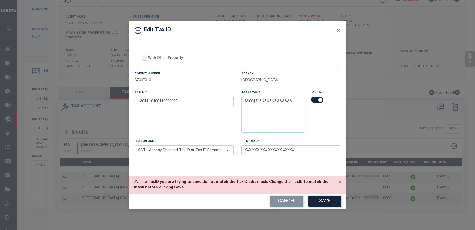
click at [135, 146] on select "- Select Reason - 099 - Other (Provide additional detail) ACT - Agency Changed …" at bounding box center [184, 150] width 99 height 10
click at [327, 204] on button "Save" at bounding box center [325, 201] width 33 height 11
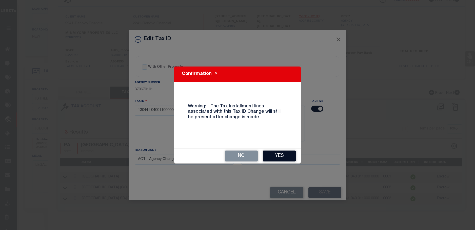
click at [278, 159] on button "Yes" at bounding box center [279, 155] width 33 height 11
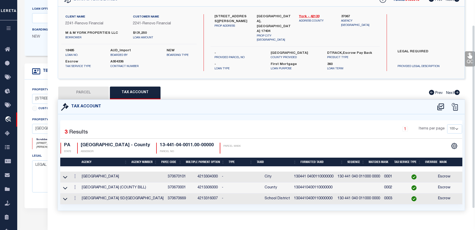
select select
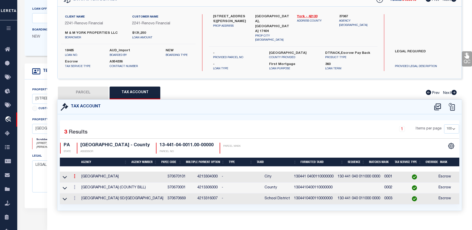
click at [74, 174] on icon at bounding box center [75, 176] width 2 height 4
click at [81, 183] on icon at bounding box center [80, 184] width 4 height 4
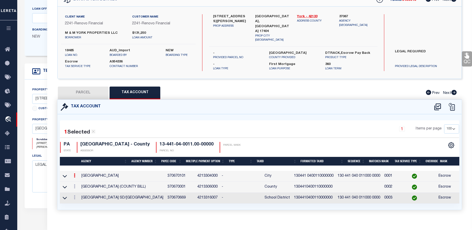
type input "130441 0400110000000"
select select "ACT"
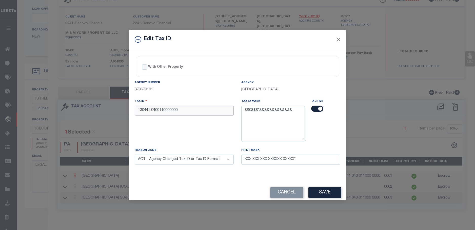
drag, startPoint x: 181, startPoint y: 111, endPoint x: 139, endPoint y: 109, distance: 42.1
click at [139, 109] on input "130441 0400110000000" at bounding box center [184, 110] width 99 height 10
click at [321, 193] on button "Save" at bounding box center [325, 192] width 33 height 11
select select
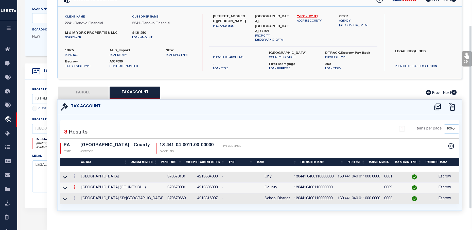
click at [73, 185] on link at bounding box center [75, 187] width 6 height 4
click at [77, 192] on link at bounding box center [81, 195] width 19 height 8
type input "1304410400110000000"
select select
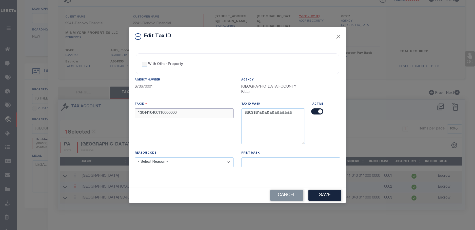
drag, startPoint x: 181, startPoint y: 109, endPoint x: 125, endPoint y: 107, distance: 55.8
click at [125, 107] on div "Edit Tax ID With Other Property With Other Property Type Temporary" at bounding box center [237, 115] width 475 height 230
paste input "text"
type input "130441 0400110000000"
click at [198, 161] on select "- Select Reason - 099 - Other (Provide additional detail) ACT - Agency Changed …" at bounding box center [184, 162] width 99 height 10
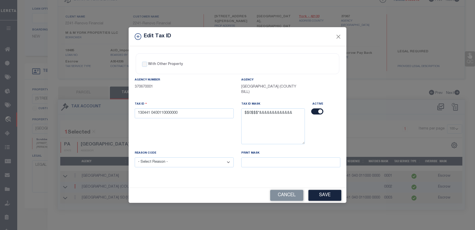
select select "ACT"
click at [135, 157] on select "- Select Reason - 099 - Other (Provide additional detail) ACT - Agency Changed …" at bounding box center [184, 162] width 99 height 10
click at [331, 190] on button "Save" at bounding box center [325, 195] width 33 height 11
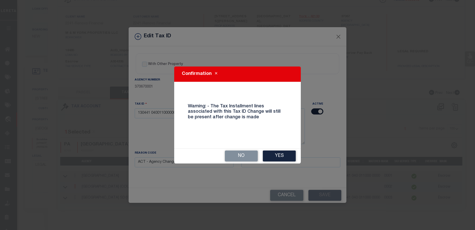
click at [275, 159] on button "Yes" at bounding box center [279, 155] width 33 height 11
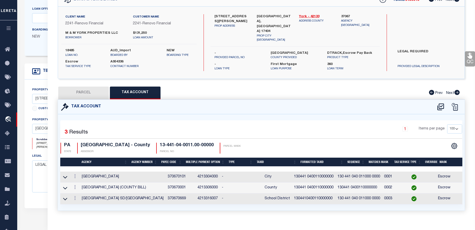
select select
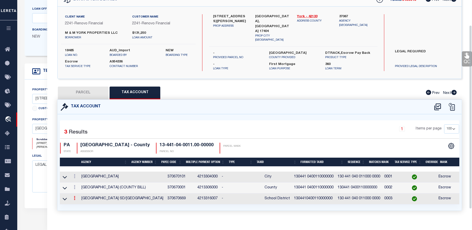
click at [74, 196] on icon at bounding box center [75, 198] width 2 height 4
click at [77, 182] on link at bounding box center [81, 182] width 19 height 8
type input "XXX XXX XXX XXXXXX XXXXX*"
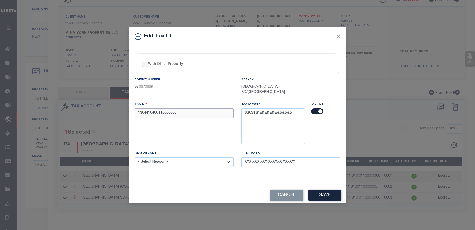
drag, startPoint x: 178, startPoint y: 110, endPoint x: 132, endPoint y: 110, distance: 46.1
click at [132, 110] on div "Tax ID 1304410400110000000" at bounding box center [184, 125] width 107 height 49
paste input "text"
type input "130441 0400110000000"
click at [181, 157] on select "- Select Reason - 099 - Other (Provide additional detail) ACT - Agency Changed …" at bounding box center [184, 162] width 99 height 10
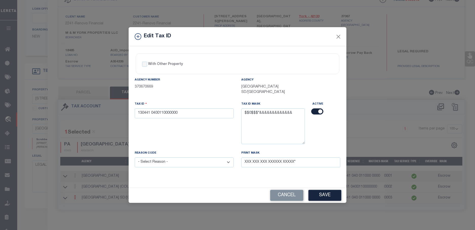
select select "ACT"
click at [135, 157] on select "- Select Reason - 099 - Other (Provide additional detail) ACT - Agency Changed …" at bounding box center [184, 162] width 99 height 10
click at [330, 192] on button "Save" at bounding box center [325, 195] width 33 height 11
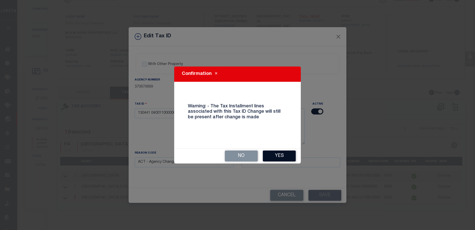
click at [268, 158] on button "Yes" at bounding box center [279, 155] width 33 height 11
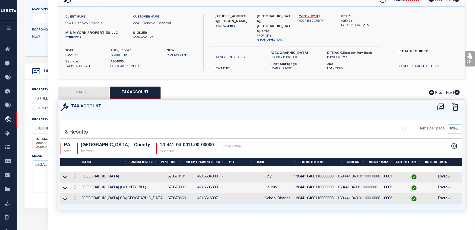
select select
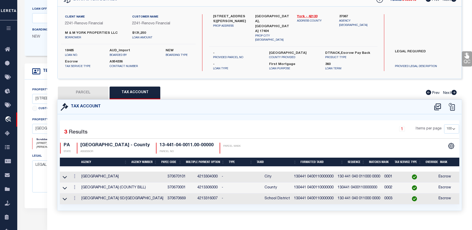
click at [73, 91] on button "PARCEL" at bounding box center [83, 92] width 51 height 13
select select "AS"
select select
checkbox input "false"
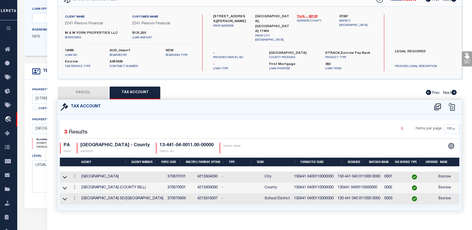
checkbox input "false"
select select "BP"
type input "M&M YORK PROPERTIES LLC"
select select "AGW"
select select "LEG"
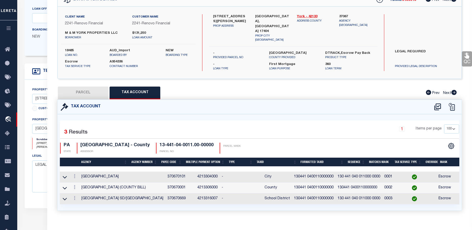
type input "536 N GEORGE ST"
type input "York, PA 17404"
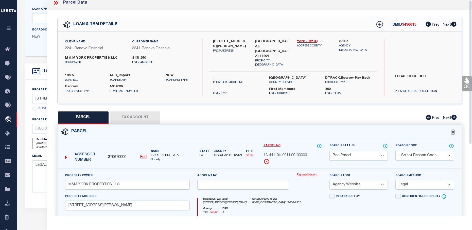
scroll to position [0, 0]
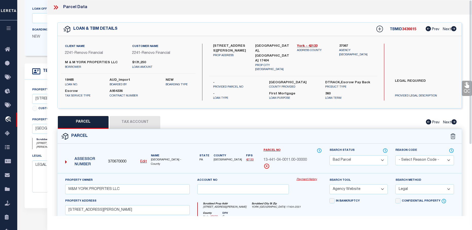
click at [357, 157] on select "Automated Search Bad Parcel Complete Duplicate Parcel High Dollar Reporting In …" at bounding box center [358, 160] width 58 height 10
click at [329, 155] on select "Automated Search Bad Parcel Complete Duplicate Parcel High Dollar Reporting In …" at bounding box center [358, 160] width 58 height 10
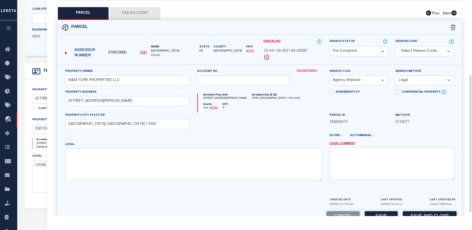
scroll to position [121, 0]
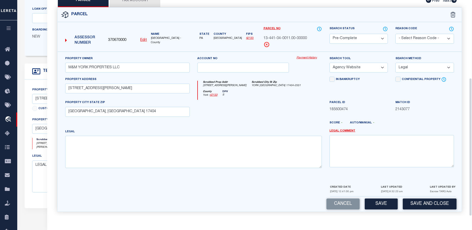
click at [385, 196] on div "Cancel Save Save and Close" at bounding box center [260, 203] width 404 height 15
click at [382, 200] on button "Save" at bounding box center [380, 203] width 33 height 11
select select "AS"
select select
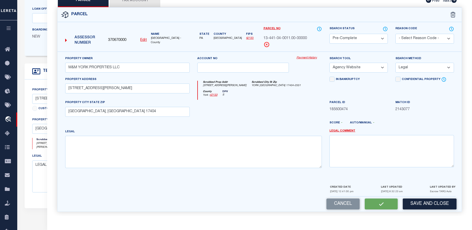
checkbox input "false"
select select "PC"
type input "M&M YORK PROPERTIES LLC"
select select "AGW"
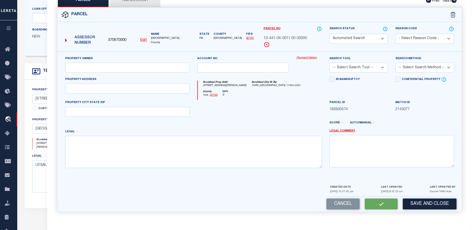
select select "LEG"
type input "536 N GEORGE ST"
type input "York, PA 17404"
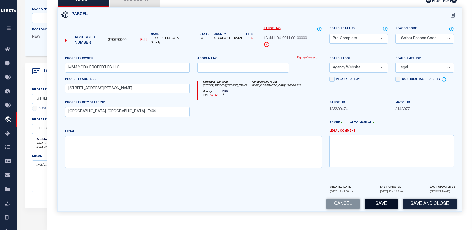
click at [380, 201] on button "Save" at bounding box center [380, 203] width 33 height 11
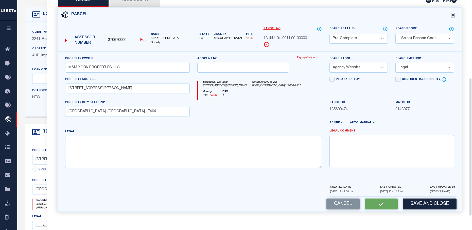
select select "AS"
select select
checkbox input "false"
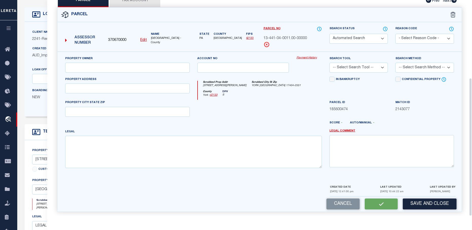
scroll to position [0, 0]
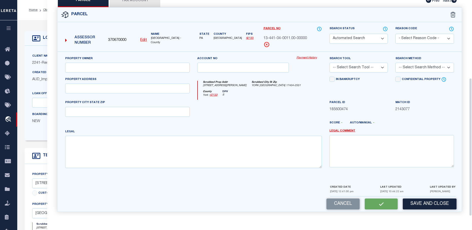
select select "PC"
type input "M&M YORK PROPERTIES LLC"
select select "AGW"
select select "LEG"
type input "536 N GEORGE ST"
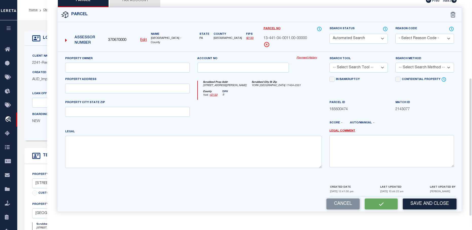
type input "York, PA 17404"
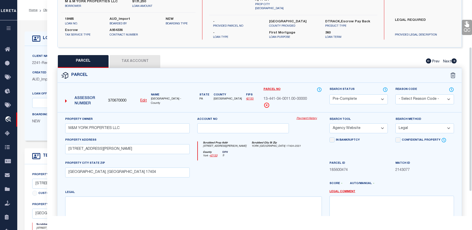
scroll to position [56, 0]
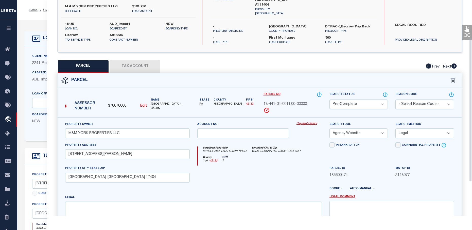
click at [118, 63] on button "Tax Account" at bounding box center [134, 66] width 51 height 13
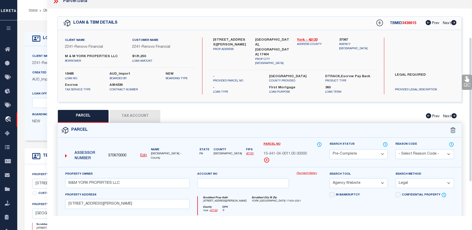
select select "100"
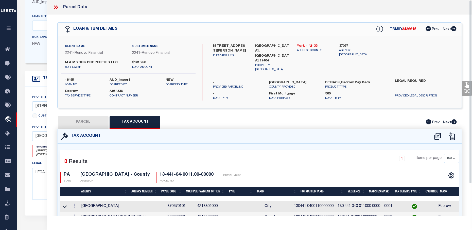
scroll to position [76, 0]
click at [54, 5] on icon at bounding box center [55, 7] width 7 height 7
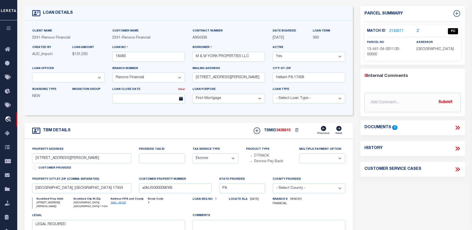
scroll to position [0, 0]
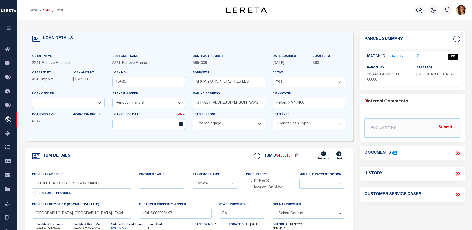
click at [45, 9] on link "OMS" at bounding box center [46, 10] width 7 height 3
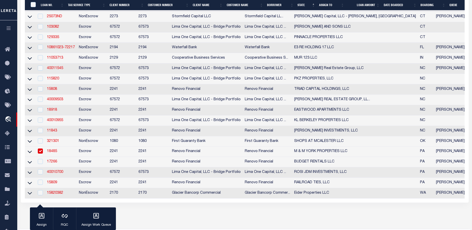
scroll to position [152, 0]
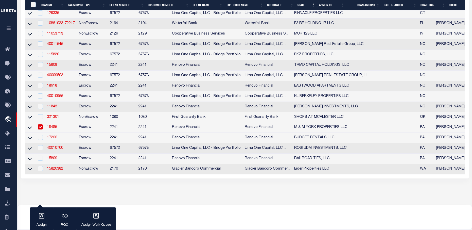
click at [51, 139] on link "17266" at bounding box center [52, 138] width 10 height 4
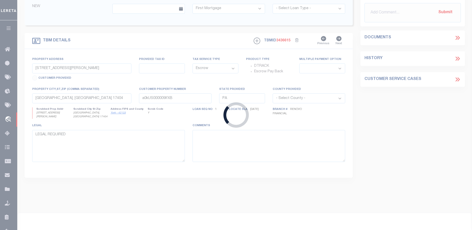
type input "17266"
type input "BUDGET RENTALS LLC"
type input "1720 Valley Rd"
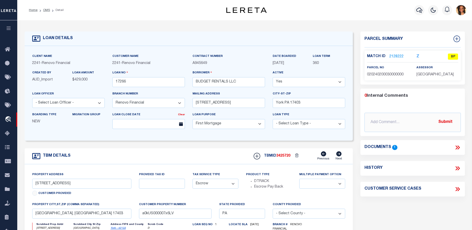
click at [394, 56] on link "2128222" at bounding box center [396, 56] width 14 height 5
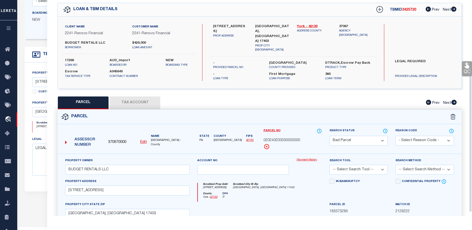
scroll to position [101, 0]
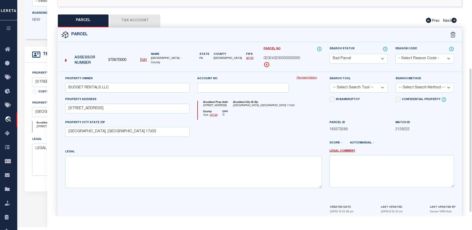
click at [133, 20] on button "Tax Account" at bounding box center [134, 20] width 51 height 13
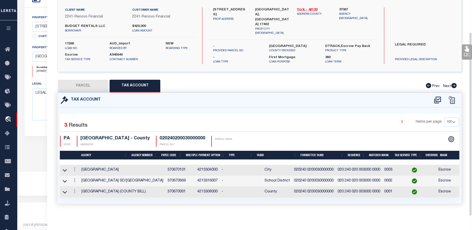
scroll to position [161, 0]
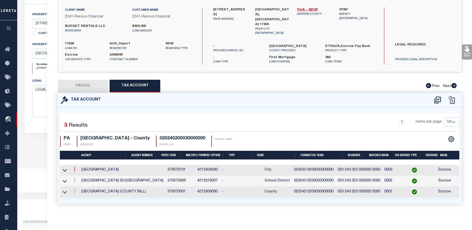
click at [75, 167] on icon at bounding box center [75, 169] width 2 height 4
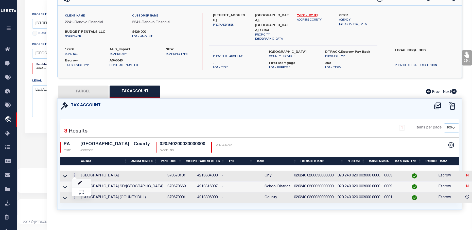
click at [79, 181] on icon at bounding box center [80, 183] width 4 height 4
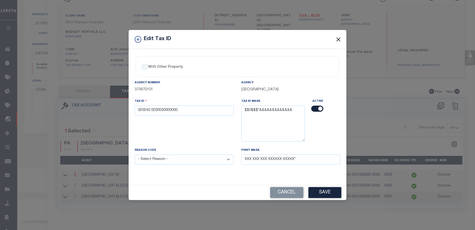
click at [339, 39] on button "Close" at bounding box center [338, 39] width 7 height 7
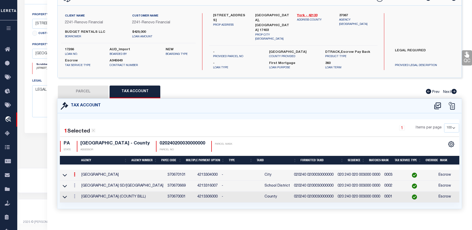
click at [74, 172] on icon at bounding box center [75, 174] width 2 height 4
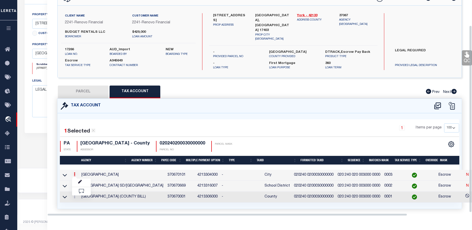
scroll to position [29, 0]
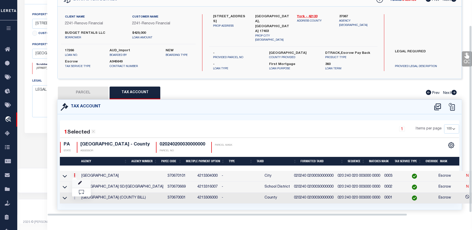
click at [79, 179] on link at bounding box center [81, 183] width 19 height 8
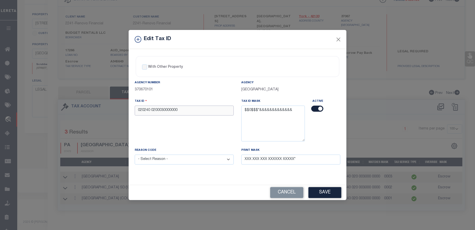
click at [152, 109] on input "020240 0200030000000" at bounding box center [184, 110] width 99 height 10
click at [169, 163] on select "- Select Reason - 099 - Other (Provide additional detail) ACT - Agency Changed …" at bounding box center [184, 159] width 99 height 10
click at [135, 155] on select "- Select Reason - 099 - Other (Provide additional detail) ACT - Agency Changed …" at bounding box center [184, 159] width 99 height 10
click at [327, 191] on button "Save" at bounding box center [325, 192] width 33 height 11
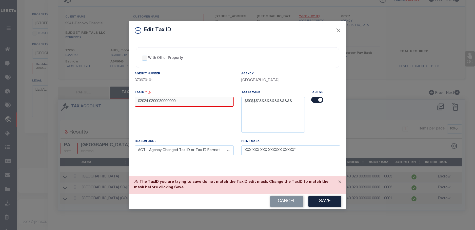
click at [143, 102] on input "02024 0200030000000" at bounding box center [184, 102] width 99 height 10
click at [145, 103] on input "02024 0200030000000" at bounding box center [184, 102] width 99 height 10
click at [143, 101] on input "02024 0200030000000" at bounding box center [184, 102] width 99 height 10
drag, startPoint x: 178, startPoint y: 99, endPoint x: 166, endPoint y: 100, distance: 11.4
click at [167, 99] on input "020024 0200030000000" at bounding box center [184, 102] width 99 height 10
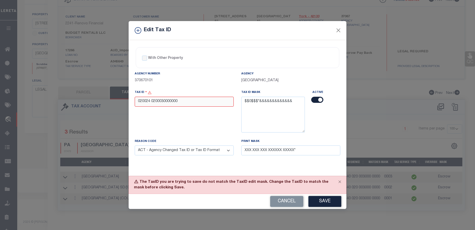
click at [194, 104] on input "020024 0200030000000" at bounding box center [184, 102] width 99 height 10
drag, startPoint x: 181, startPoint y: 103, endPoint x: 138, endPoint y: 101, distance: 43.1
click at [138, 101] on input "020024 0200030000000" at bounding box center [184, 102] width 99 height 10
click at [197, 94] on div "Tax ID 020024 0200030000000" at bounding box center [184, 97] width 99 height 17
click at [220, 149] on select "- Select Reason - 099 - Other (Provide additional detail) ACT - Agency Changed …" at bounding box center [184, 150] width 99 height 10
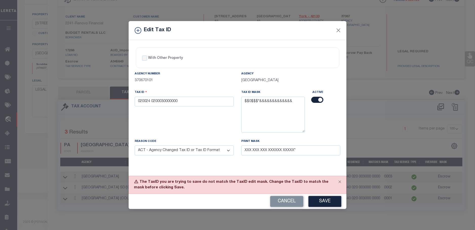
click at [135, 146] on select "- Select Reason - 099 - Other (Provide additional detail) ACT - Agency Changed …" at bounding box center [184, 150] width 99 height 10
click at [325, 199] on button "Save" at bounding box center [325, 201] width 33 height 11
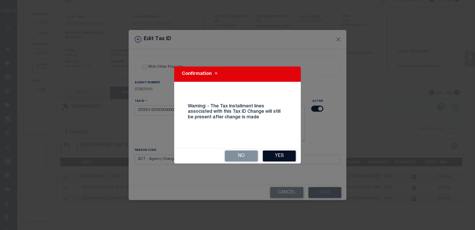
click at [273, 152] on button "Yes" at bounding box center [279, 155] width 33 height 11
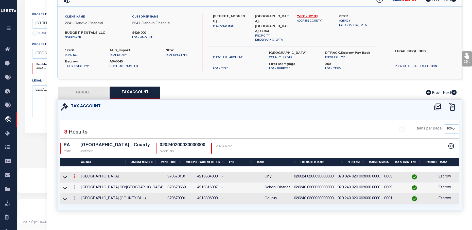
click at [72, 175] on link at bounding box center [75, 177] width 6 height 4
click at [79, 182] on icon at bounding box center [80, 184] width 4 height 4
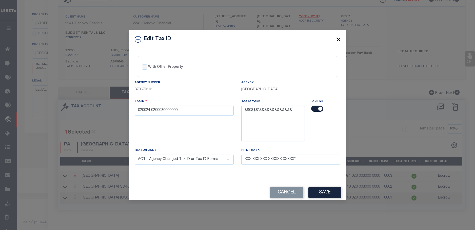
click at [337, 37] on button "Close" at bounding box center [338, 39] width 7 height 7
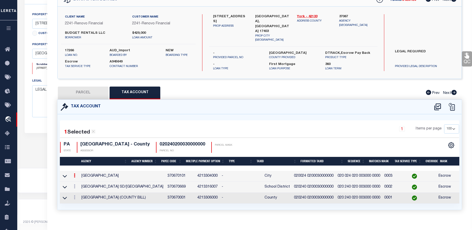
click at [91, 88] on button "PARCEL" at bounding box center [83, 92] width 51 height 13
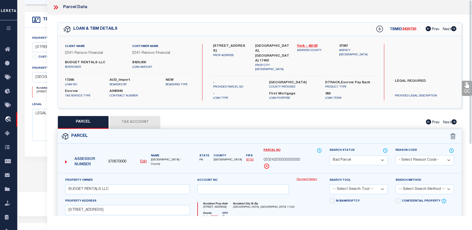
scroll to position [135, 0]
click at [57, 7] on icon at bounding box center [55, 7] width 7 height 7
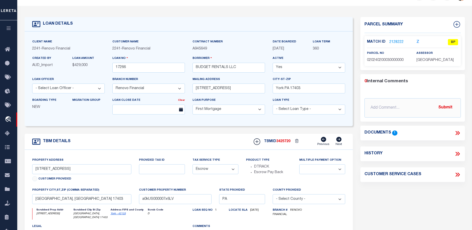
scroll to position [9, 0]
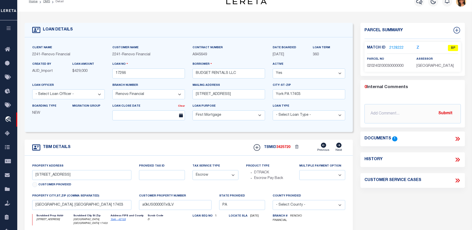
click at [399, 46] on link "2128222" at bounding box center [396, 47] width 14 height 5
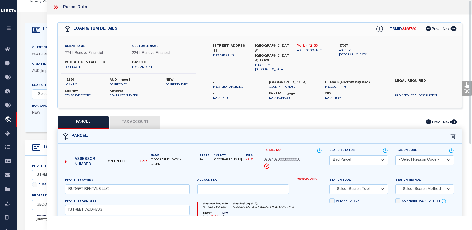
click at [365, 160] on select "Automated Search Bad Parcel Complete Duplicate Parcel High Dollar Reporting In …" at bounding box center [358, 160] width 58 height 10
click at [329, 155] on select "Automated Search Bad Parcel Complete Duplicate Parcel High Dollar Reporting In …" at bounding box center [358, 160] width 58 height 10
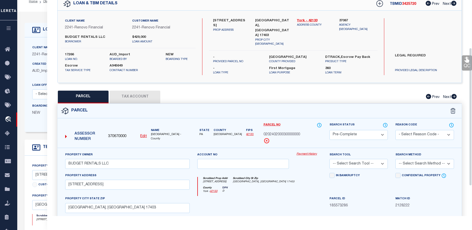
scroll to position [76, 0]
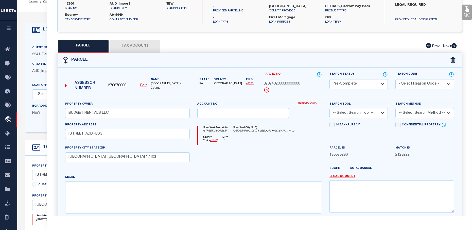
click at [375, 112] on select "-- Select Search Tool -- 3rd Party Website Agency File Agency Website ATLS CNV-…" at bounding box center [358, 113] width 58 height 10
click at [329, 108] on select "-- Select Search Tool -- 3rd Party Website Agency File Agency Website ATLS CNV-…" at bounding box center [358, 113] width 58 height 10
click at [417, 109] on select "-- Select Search Method -- Property Address Legal Liability Info Provided" at bounding box center [424, 113] width 58 height 10
click at [395, 108] on select "-- Select Search Method -- Property Address Legal Liability Info Provided" at bounding box center [424, 113] width 58 height 10
click at [386, 111] on select "-- Select Search Tool -- 3rd Party Website Agency File Agency Website ATLS CNV-…" at bounding box center [358, 113] width 58 height 10
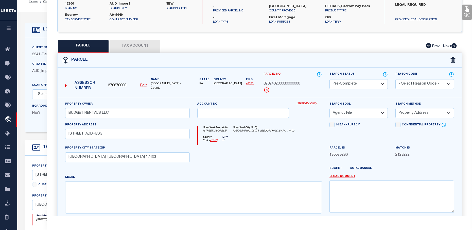
click at [329, 108] on select "-- Select Search Tool -- 3rd Party Website Agency File Agency Website ATLS CNV-…" at bounding box center [358, 113] width 58 height 10
click at [377, 111] on select "-- Select Search Tool -- 3rd Party Website Agency File Agency Website ATLS CNV-…" at bounding box center [358, 113] width 58 height 10
click at [329, 108] on select "-- Select Search Tool -- 3rd Party Website Agency File Agency Website ATLS CNV-…" at bounding box center [358, 113] width 58 height 10
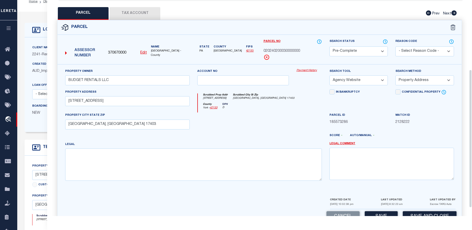
scroll to position [121, 0]
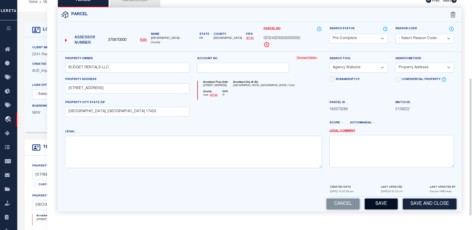
click at [386, 201] on button "Save" at bounding box center [380, 203] width 33 height 11
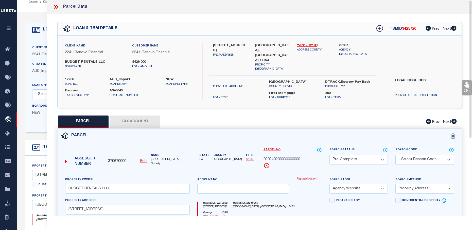
scroll to position [0, 0]
click at [57, 7] on icon at bounding box center [55, 7] width 7 height 7
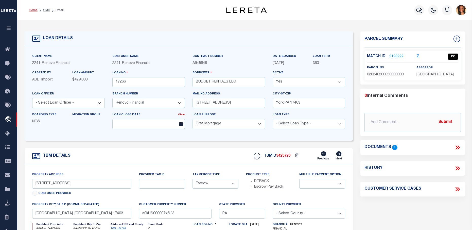
click at [35, 10] on link "Home" at bounding box center [33, 10] width 9 height 3
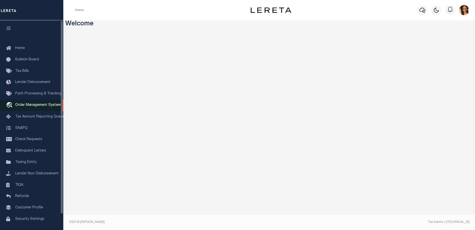
click at [38, 105] on span "Order Management System" at bounding box center [38, 105] width 46 height 4
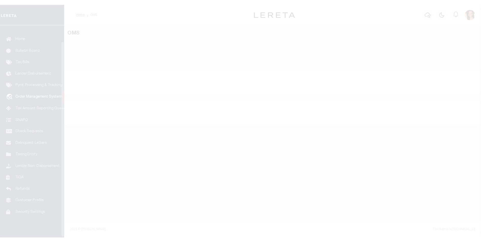
scroll to position [17, 0]
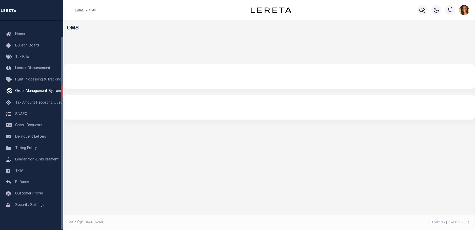
select select "200"
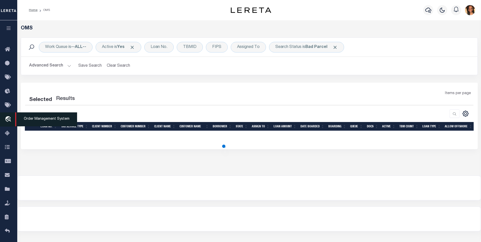
select select "200"
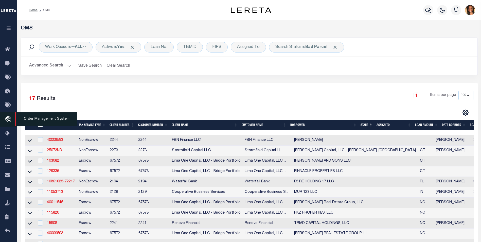
click at [42, 118] on span "Order Management System" at bounding box center [46, 119] width 62 height 14
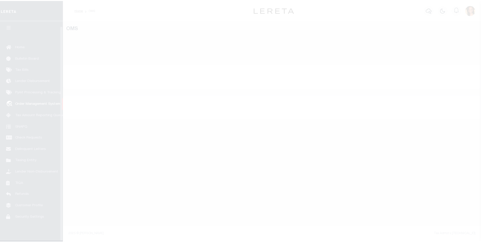
scroll to position [5, 0]
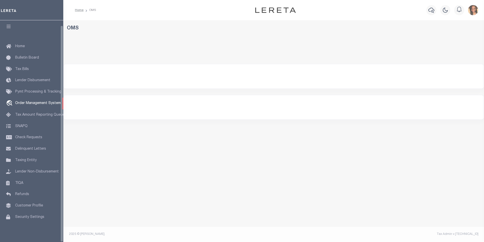
select select "200"
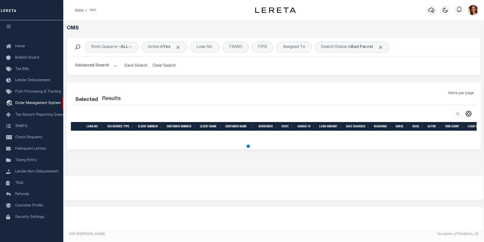
select select "200"
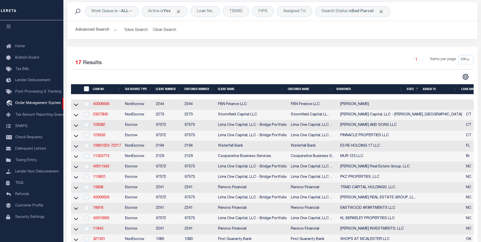
scroll to position [76, 0]
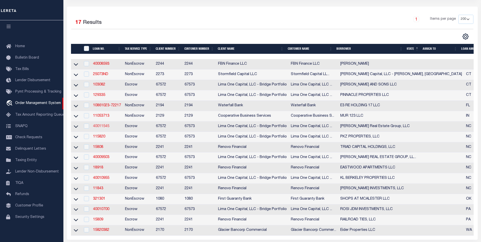
click at [107, 128] on link "40011545" at bounding box center [101, 126] width 16 height 4
type input "40011545"
type input "[PERSON_NAME] Real Estate Group, LLC"
select select
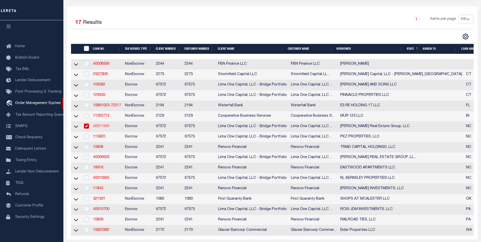
type input "[STREET_ADDRESS]"
type input "[GEOGRAPHIC_DATA] NC 28081"
select select
select select "Escrow"
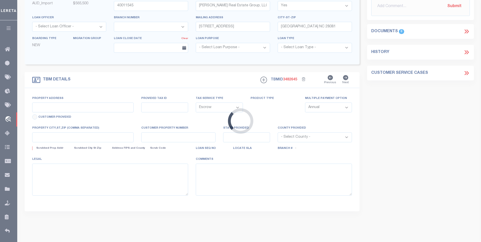
type input "[STREET_ADDRESS][PERSON_NAME]"
type input "5529-59-8651-0000"
select select
type input "Concord NC 28027"
type input "40011545-3"
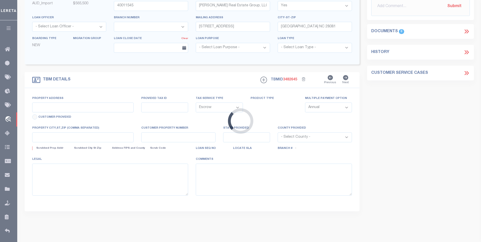
type input "NC"
select select
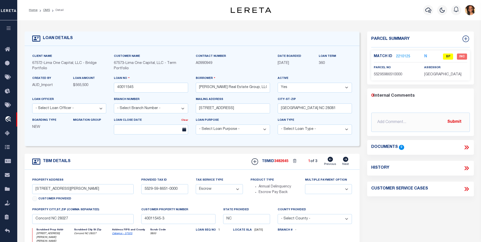
click at [399, 55] on link "2210125" at bounding box center [403, 56] width 14 height 5
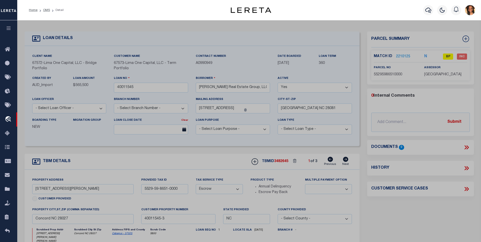
checkbox input "false"
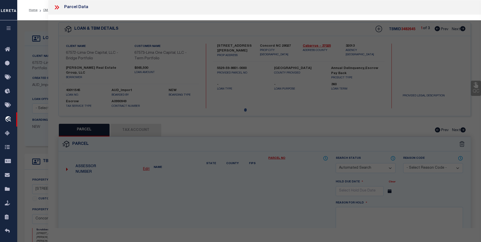
select select "BP"
type input "[PERSON_NAME] REAL ESTATE GROUP LLC"
select select "AGW"
select select
type input "[STREET_ADDRESS][PERSON_NAME]"
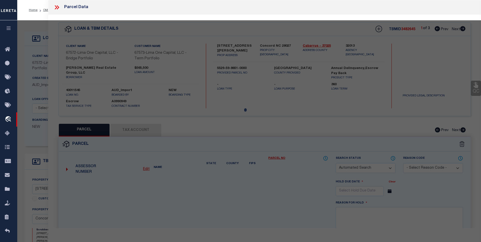
type input "Concord NC 28027"
type textarea "LT 1 [PERSON_NAME] REAL ESTATE GROUP LLC"
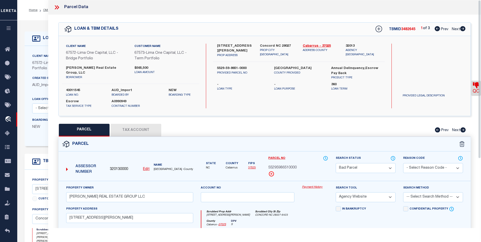
click at [462, 28] on icon at bounding box center [462, 28] width 5 height 5
select select "AS"
select select
checkbox input "false"
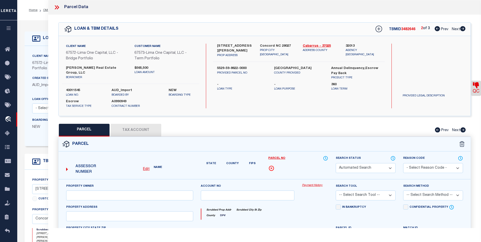
select select "BP"
type input "[PERSON_NAME] REAL ESTATE GROUP LLC"
select select "AGW"
select select
type input "[STREET_ADDRESS][PERSON_NAME]"
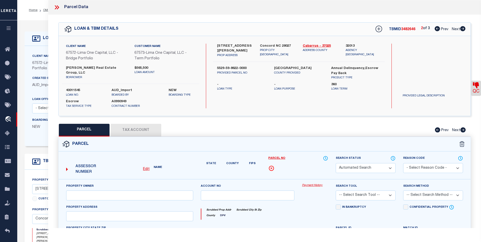
type input "Concord NC 28027"
type textarea "LT 1 [PERSON_NAME] REAL ESTATE GROUP LLC"
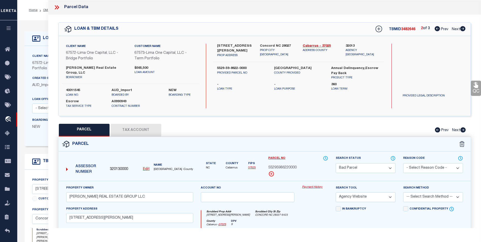
click at [462, 28] on icon at bounding box center [462, 28] width 5 height 5
select select "AS"
select select
checkbox input "false"
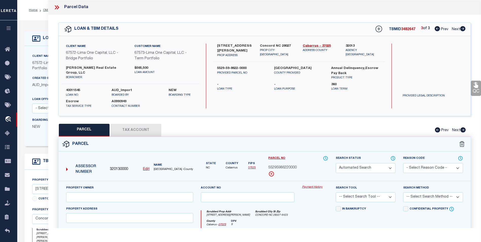
select select "BP"
type input "[PERSON_NAME] REAL ESTATE GROUP LLC"
select select "AGW"
select select
type input "[STREET_ADDRESS][PERSON_NAME]"
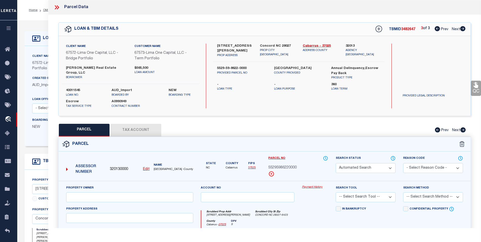
type input "Concord NC 28027"
type textarea "LT 1 [PERSON_NAME] REAL ESTATE GROUP LLC"
click at [435, 31] on icon at bounding box center [436, 28] width 5 height 5
select select "AS"
select select
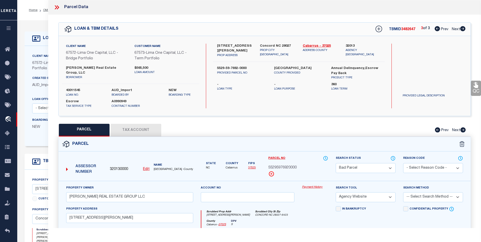
checkbox input "false"
select select "BP"
type input "[PERSON_NAME] REAL ESTATE GROUP LLC"
select select "AGW"
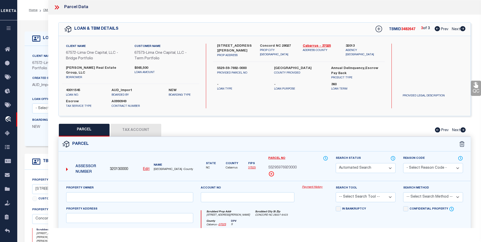
select select
type input "[STREET_ADDRESS][PERSON_NAME]"
type input "Concord NC 28027"
type textarea "LT 1 [PERSON_NAME] REAL ESTATE GROUP LLC"
click at [435, 31] on icon at bounding box center [436, 28] width 5 height 5
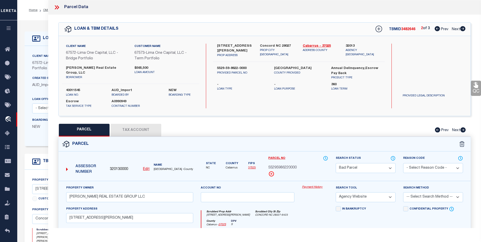
select select "AS"
select select
checkbox input "false"
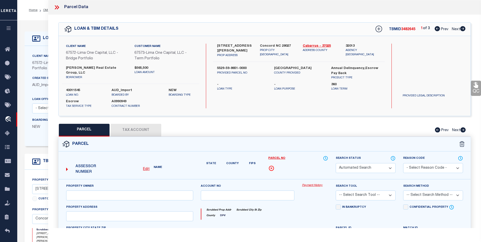
select select "BP"
type input "[PERSON_NAME] REAL ESTATE GROUP LLC"
select select "AGW"
select select
type input "[STREET_ADDRESS][PERSON_NAME]"
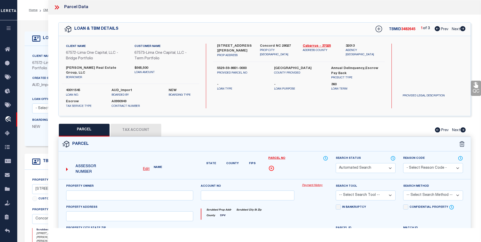
type input "Concord NC 28027"
type textarea "LT 1 [PERSON_NAME] REAL ESTATE GROUP LLC"
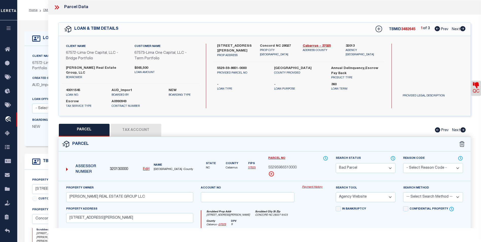
click at [145, 125] on button "Tax Account" at bounding box center [135, 130] width 51 height 13
select select "100"
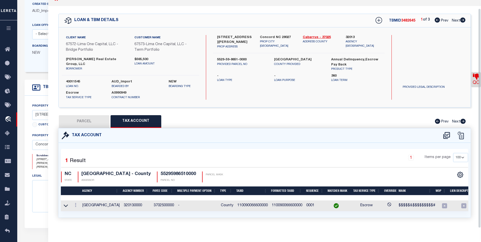
scroll to position [76, 0]
click at [76, 203] on icon at bounding box center [76, 205] width 2 height 4
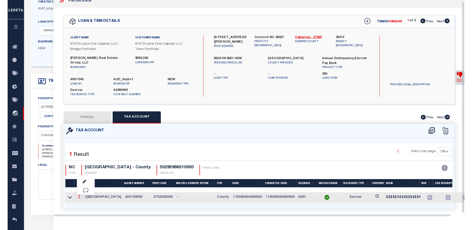
scroll to position [2, 0]
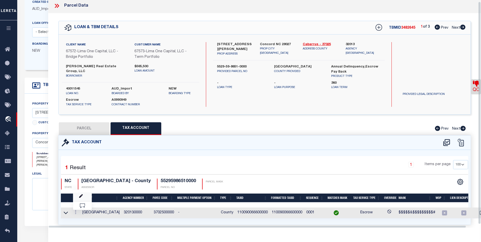
click at [83, 194] on link at bounding box center [82, 197] width 19 height 8
type input "110090066600000"
type textarea "$$$$$&$$$$$$$$$#"
checkbox input "true"
select select "ACT"
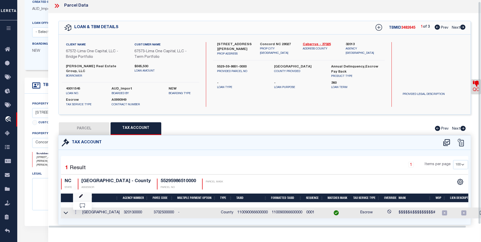
type input "XXXXXXXXXXXXXXXX*"
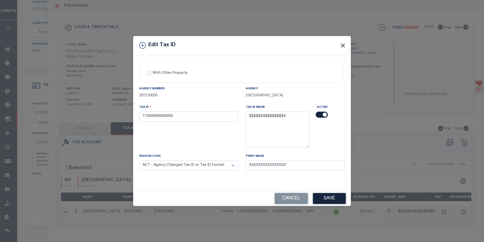
click at [343, 46] on button "Close" at bounding box center [343, 45] width 7 height 7
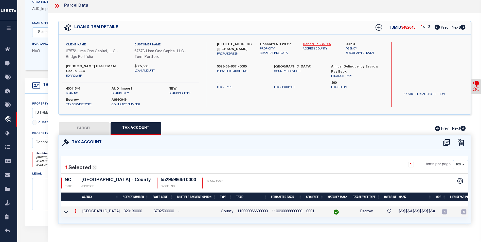
click at [315, 44] on link "Cabarrus - 37025" at bounding box center [320, 44] width 35 height 5
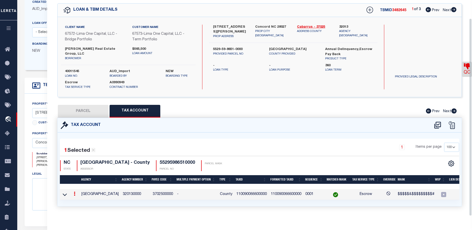
scroll to position [20, 0]
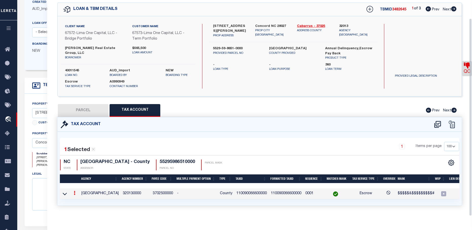
click at [143, 105] on button "Tax Account" at bounding box center [134, 110] width 51 height 13
select select "100"
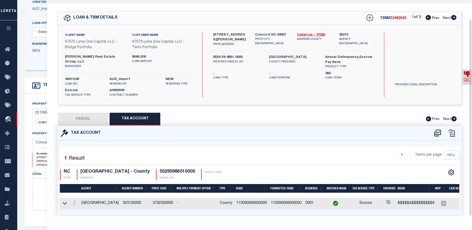
scroll to position [21, 0]
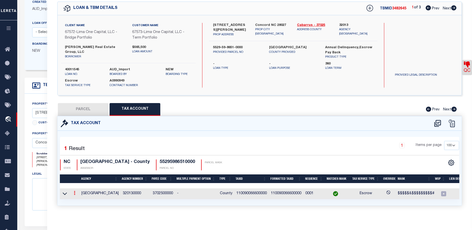
click at [73, 191] on link at bounding box center [75, 193] width 6 height 4
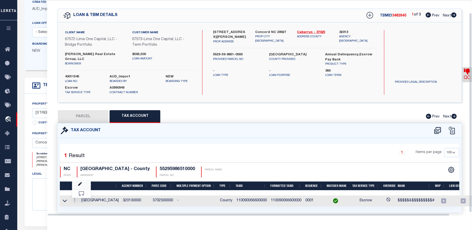
click at [82, 180] on link at bounding box center [81, 184] width 19 height 8
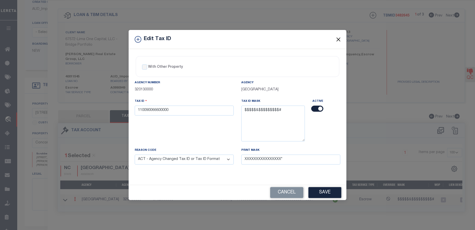
click at [335, 41] on button "Close" at bounding box center [338, 39] width 7 height 7
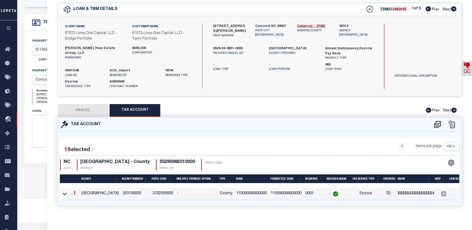
scroll to position [76, 0]
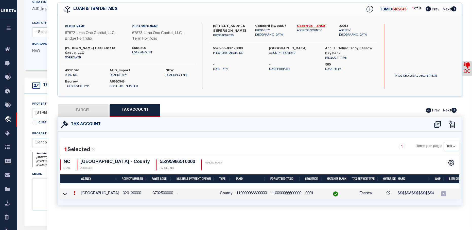
click at [73, 191] on link at bounding box center [75, 193] width 6 height 4
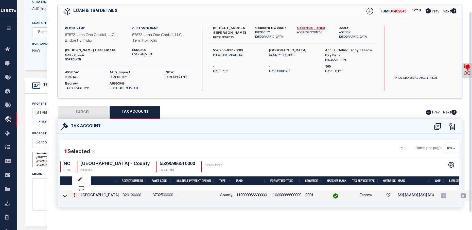
scroll to position [13, 0]
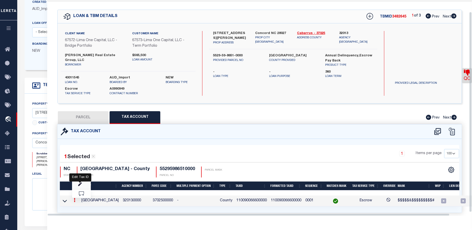
click at [79, 182] on icon "" at bounding box center [80, 184] width 4 height 4
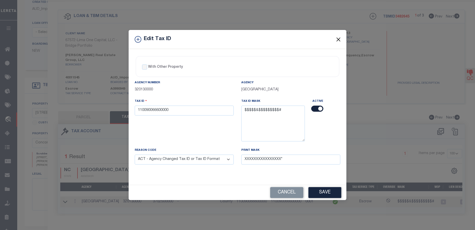
click at [336, 40] on button "Close" at bounding box center [338, 39] width 7 height 7
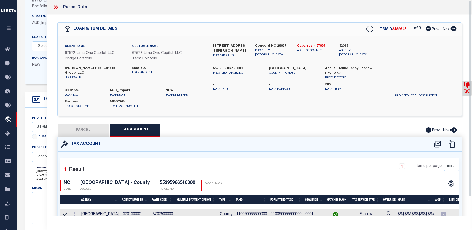
scroll to position [25, 0]
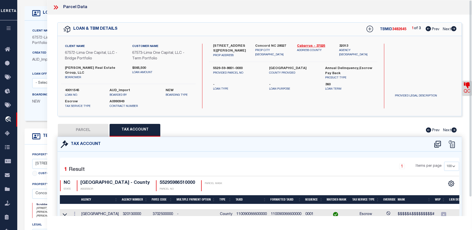
click at [54, 8] on icon at bounding box center [55, 7] width 7 height 7
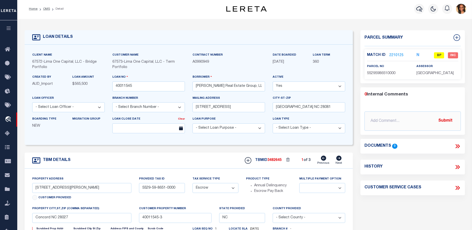
scroll to position [0, 0]
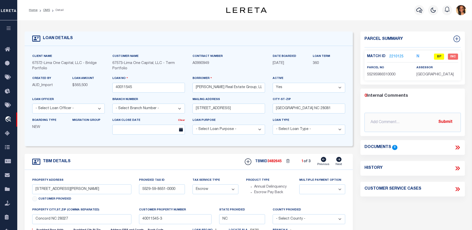
click at [395, 57] on link "2210125" at bounding box center [396, 56] width 14 height 5
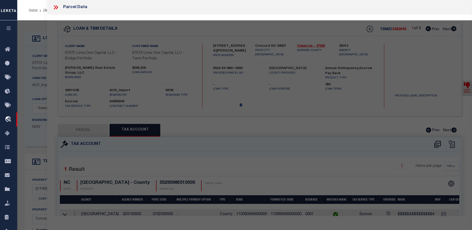
select select "AS"
select select
checkbox input "false"
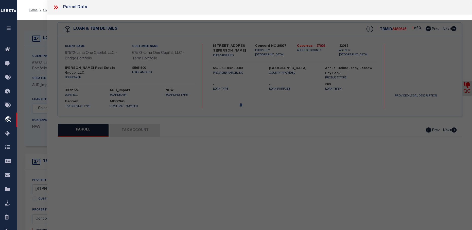
select select "BP"
type input "HAMILTON REAL ESTATE GROUP LLC"
select select "AGW"
select select
type input "87 ROBINSON DR SW 02"
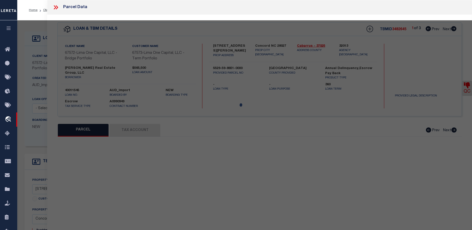
type input "Concord NC 28027"
type textarea "LT 1 HAMILTON REAL ESTATE GROUP LLC"
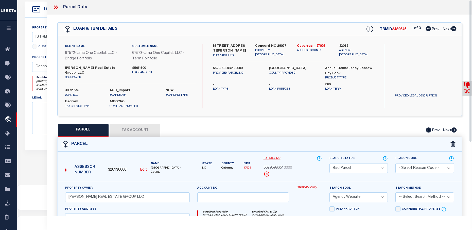
click at [55, 8] on icon at bounding box center [55, 7] width 2 height 4
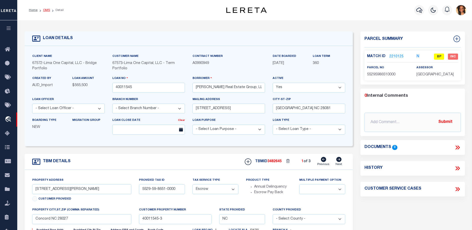
click at [46, 9] on link "OMS" at bounding box center [46, 10] width 7 height 3
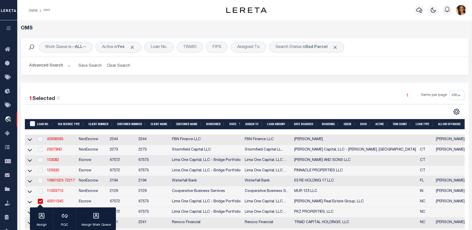
click at [33, 12] on ol "Home OMS" at bounding box center [39, 10] width 29 height 11
click at [33, 11] on link "Home" at bounding box center [33, 10] width 9 height 3
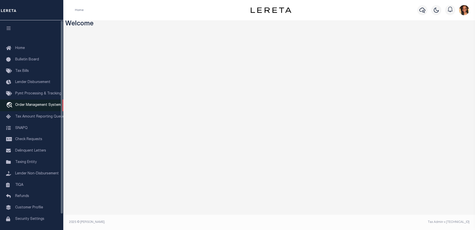
click at [33, 103] on link "travel_explore Order Management System" at bounding box center [31, 105] width 63 height 12
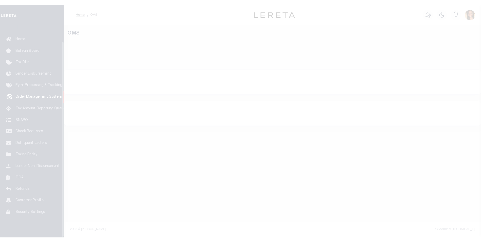
scroll to position [17, 0]
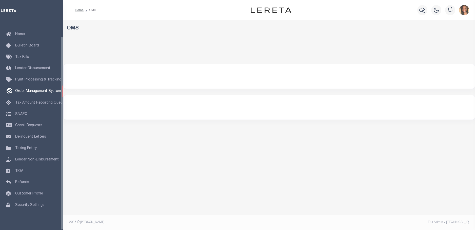
select select "200"
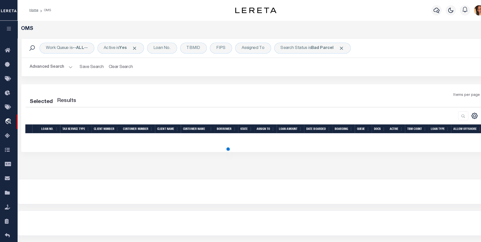
scroll to position [0, 0]
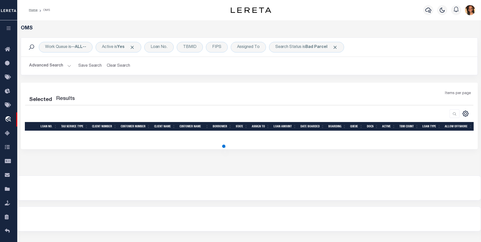
select select "200"
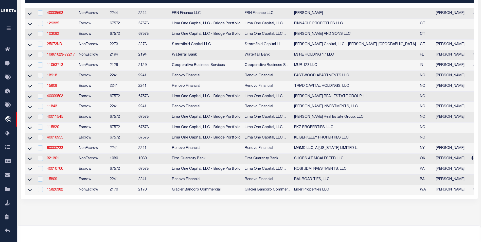
scroll to position [101, 0]
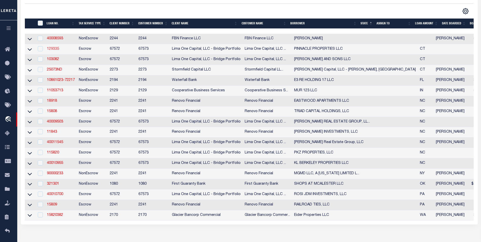
click at [52, 50] on link "129335" at bounding box center [53, 49] width 12 height 4
type input "129335"
type input "PINNACLE PROPERTIES LLC"
select select
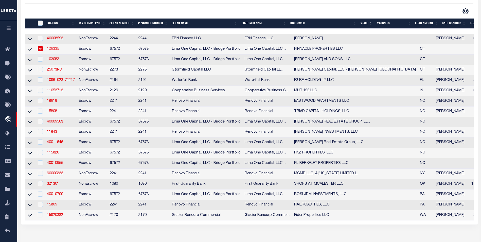
select select
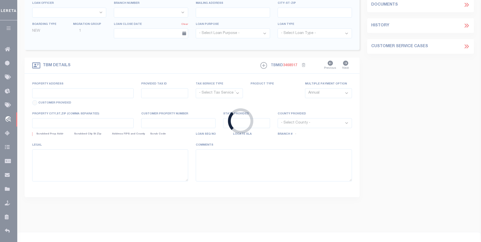
type input "[STREET_ADDRESS][PERSON_NAME]"
radio input "true"
select select "Escrow"
type input "HAMDEN CT 06517"
type input "129335-1"
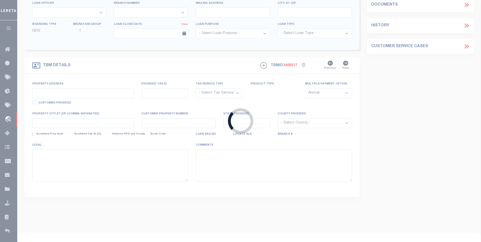
type input "CT"
type textarea "COLLECTOR: ENTITY: PARCEL: 2130289000000"
select select "2"
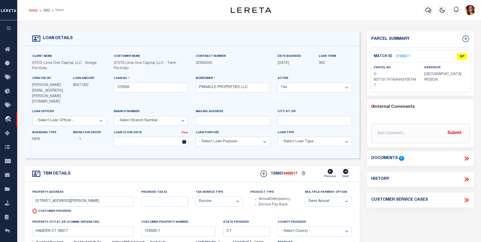
click at [34, 11] on link "Home" at bounding box center [33, 10] width 9 height 3
